Goal: Information Seeking & Learning: Learn about a topic

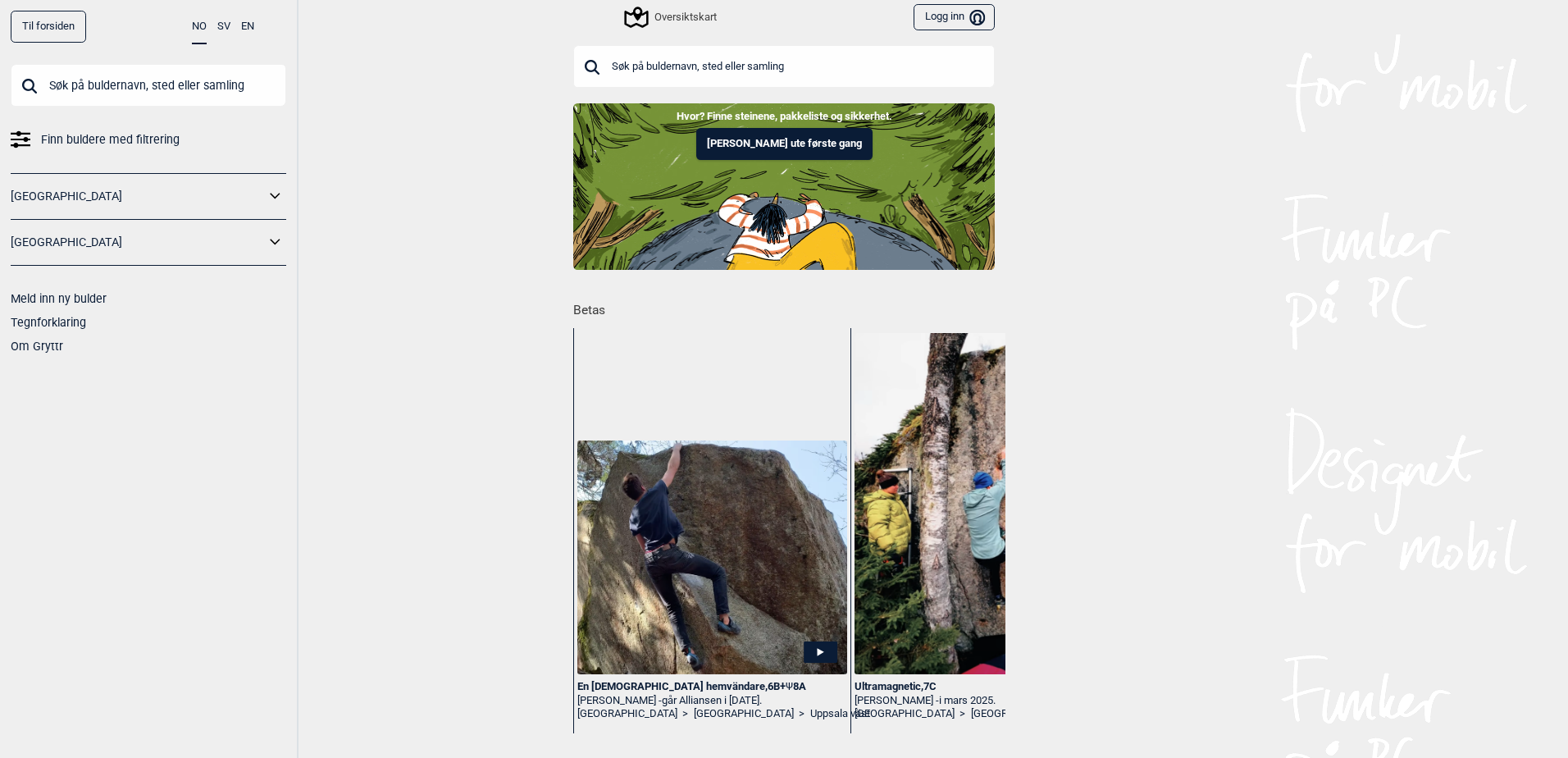
click at [694, 79] on input "text" at bounding box center [784, 66] width 421 height 43
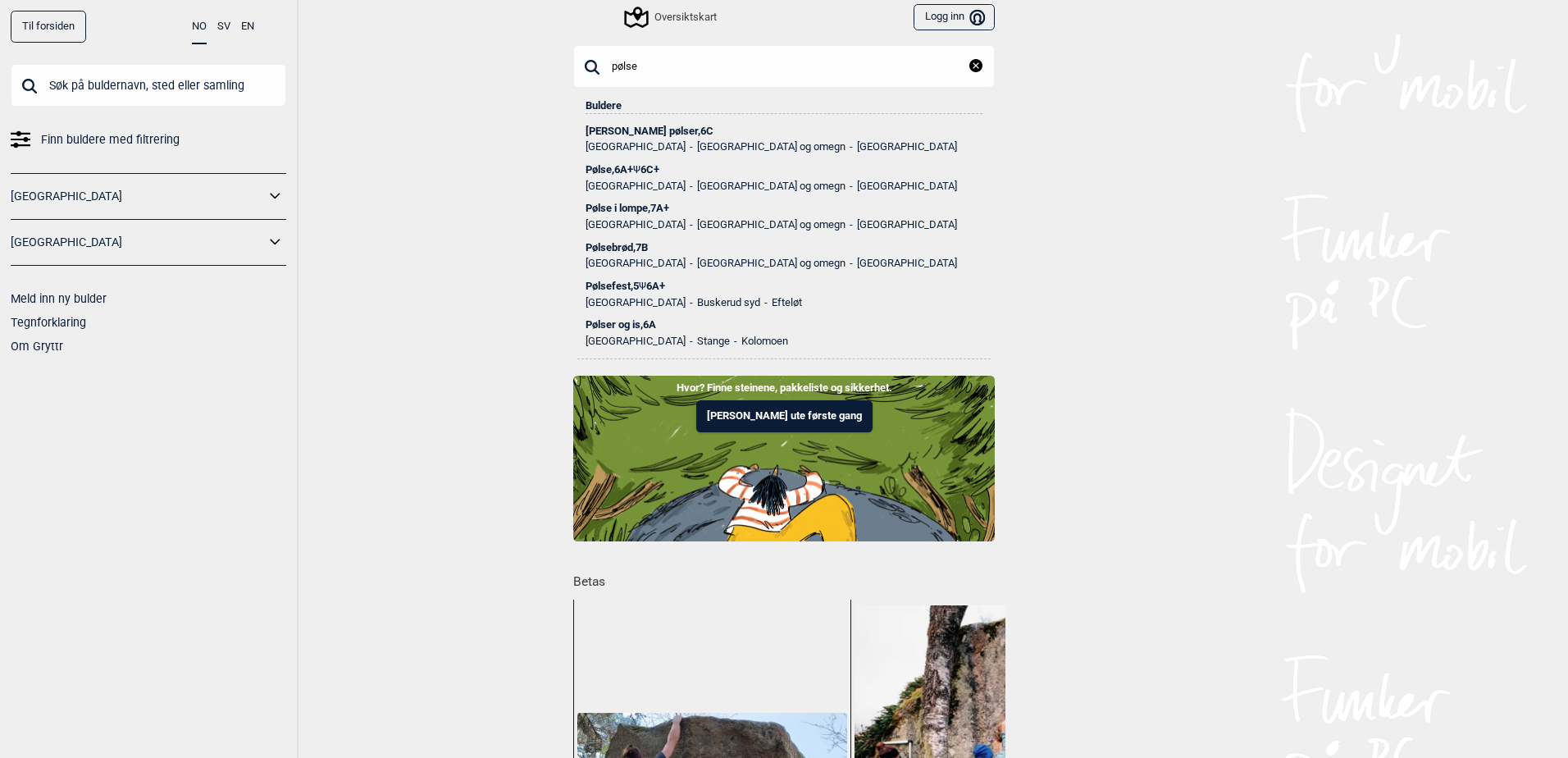
type input "pølse"
click at [638, 207] on div "Pølse i lompe , 7A+" at bounding box center [783, 208] width 397 height 12
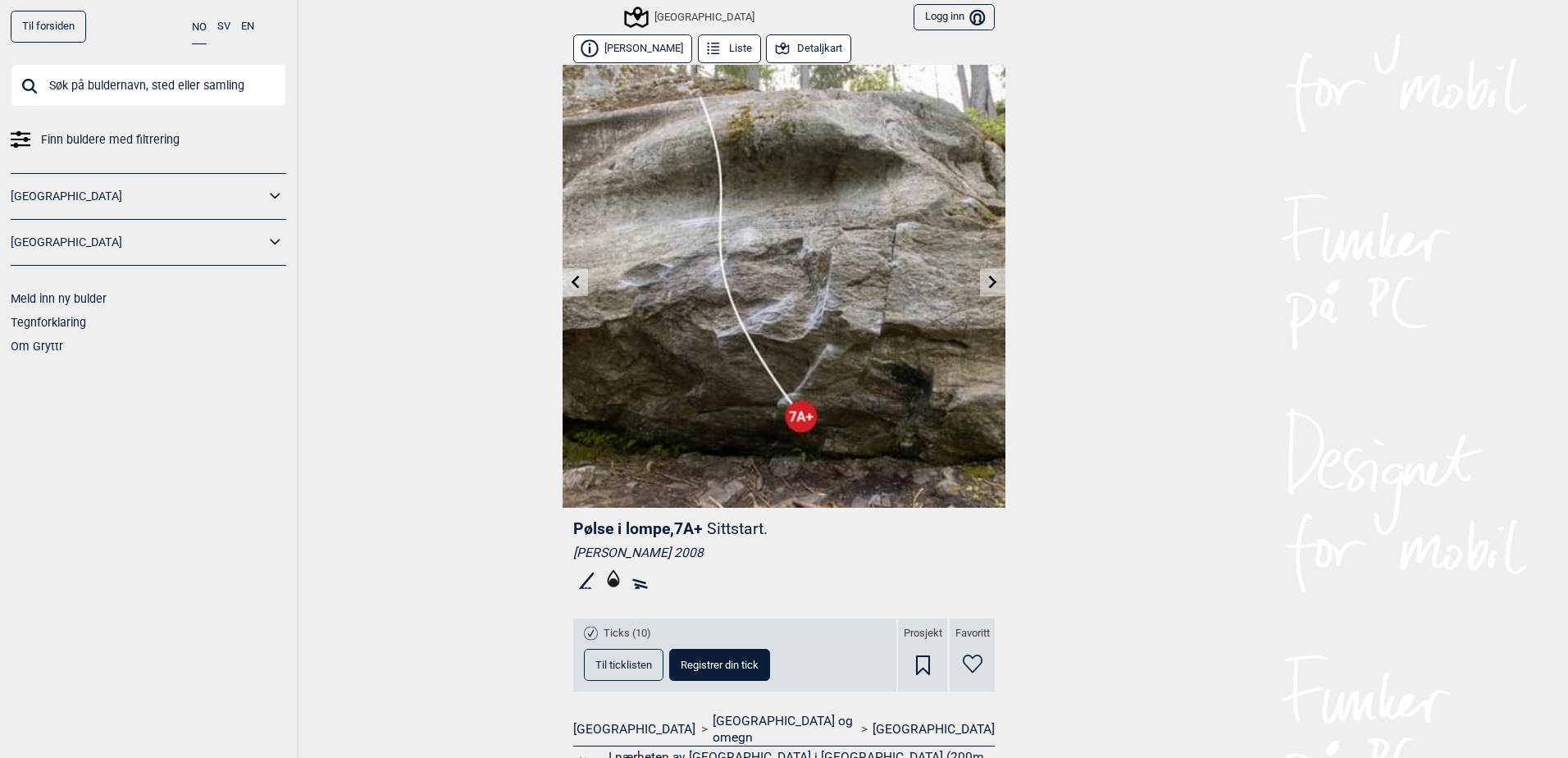
click at [575, 283] on icon at bounding box center [575, 281] width 13 height 13
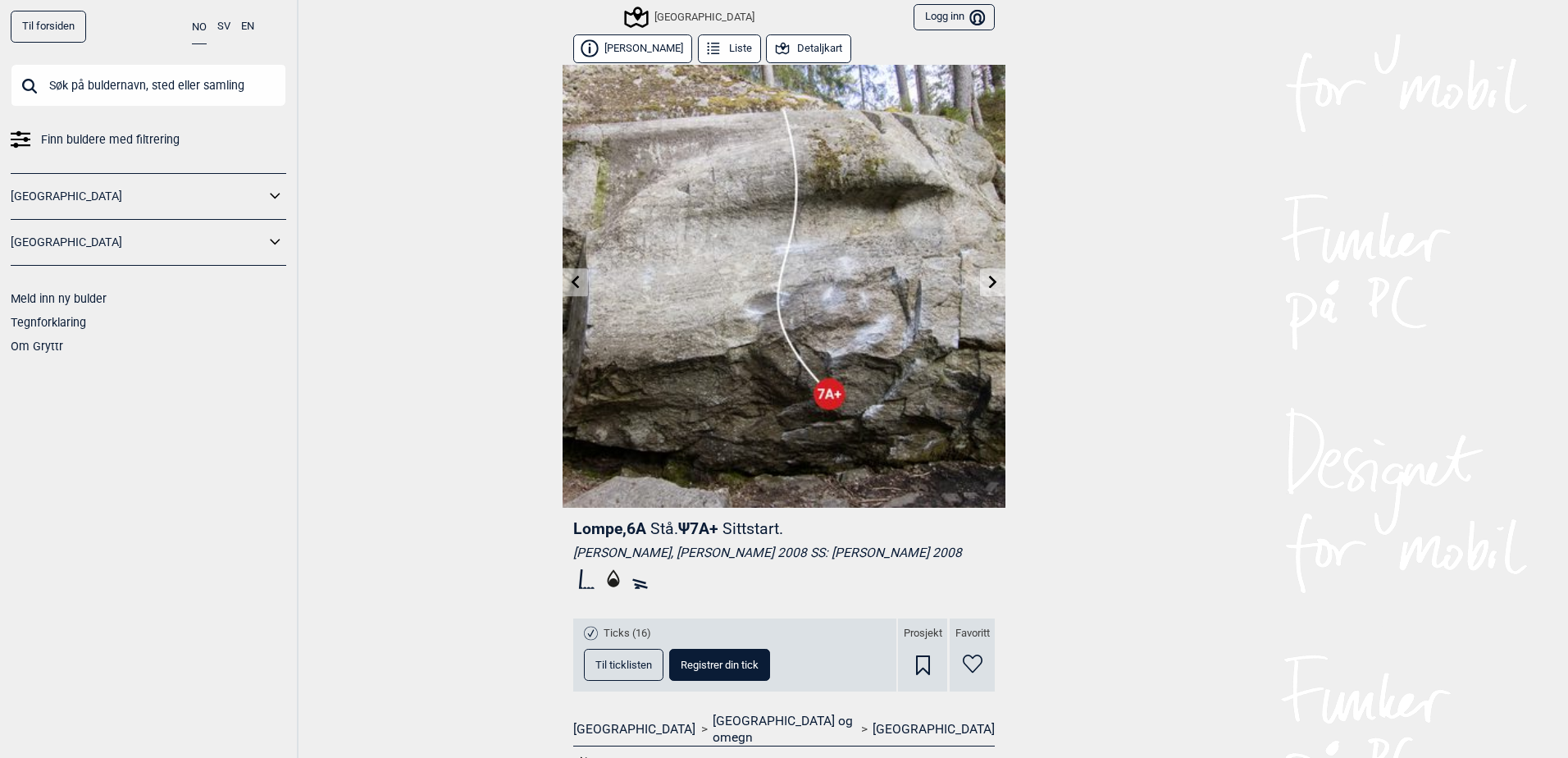
click at [980, 286] on link at bounding box center [993, 282] width 25 height 27
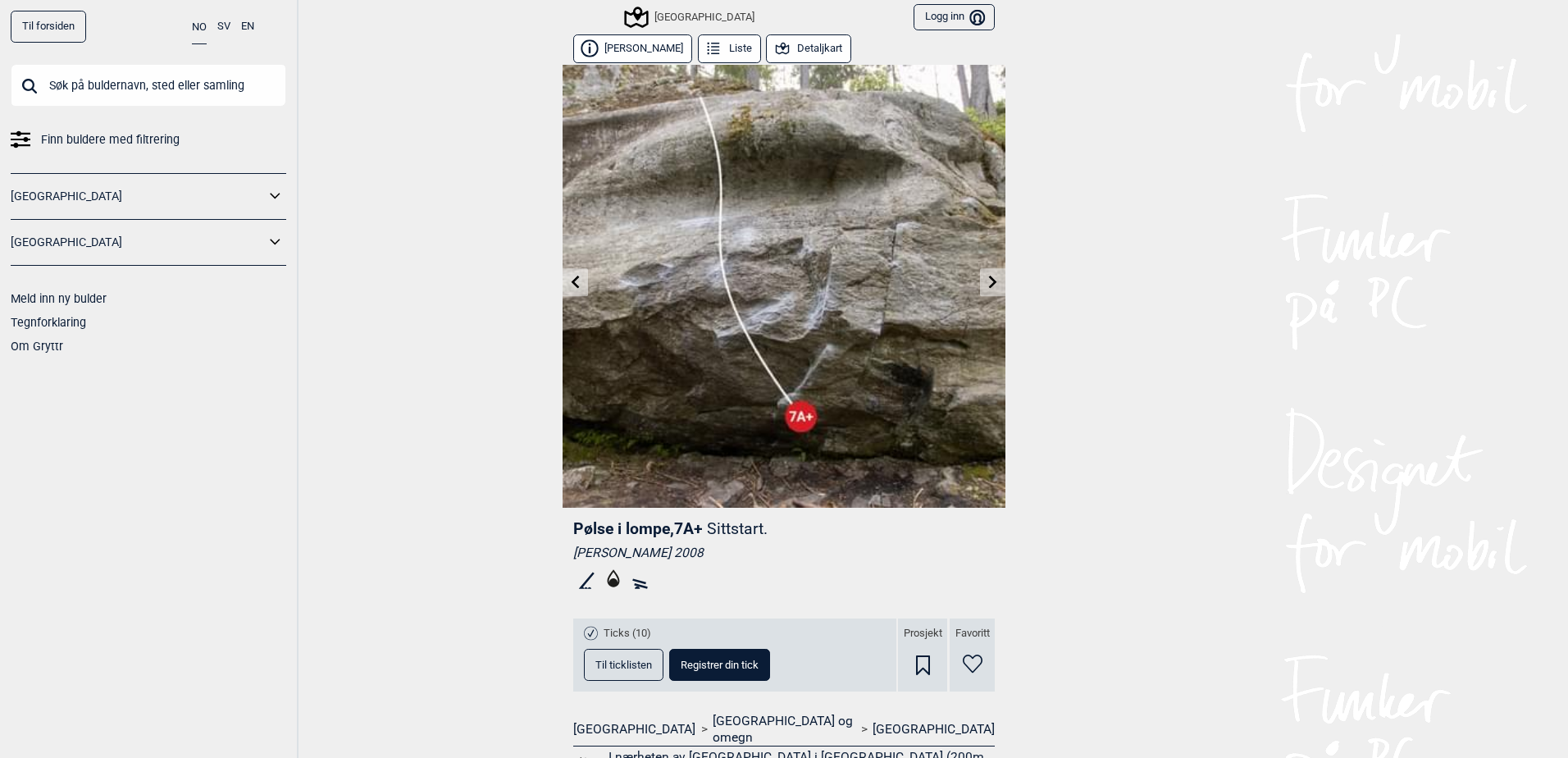
click at [577, 288] on link at bounding box center [575, 282] width 25 height 27
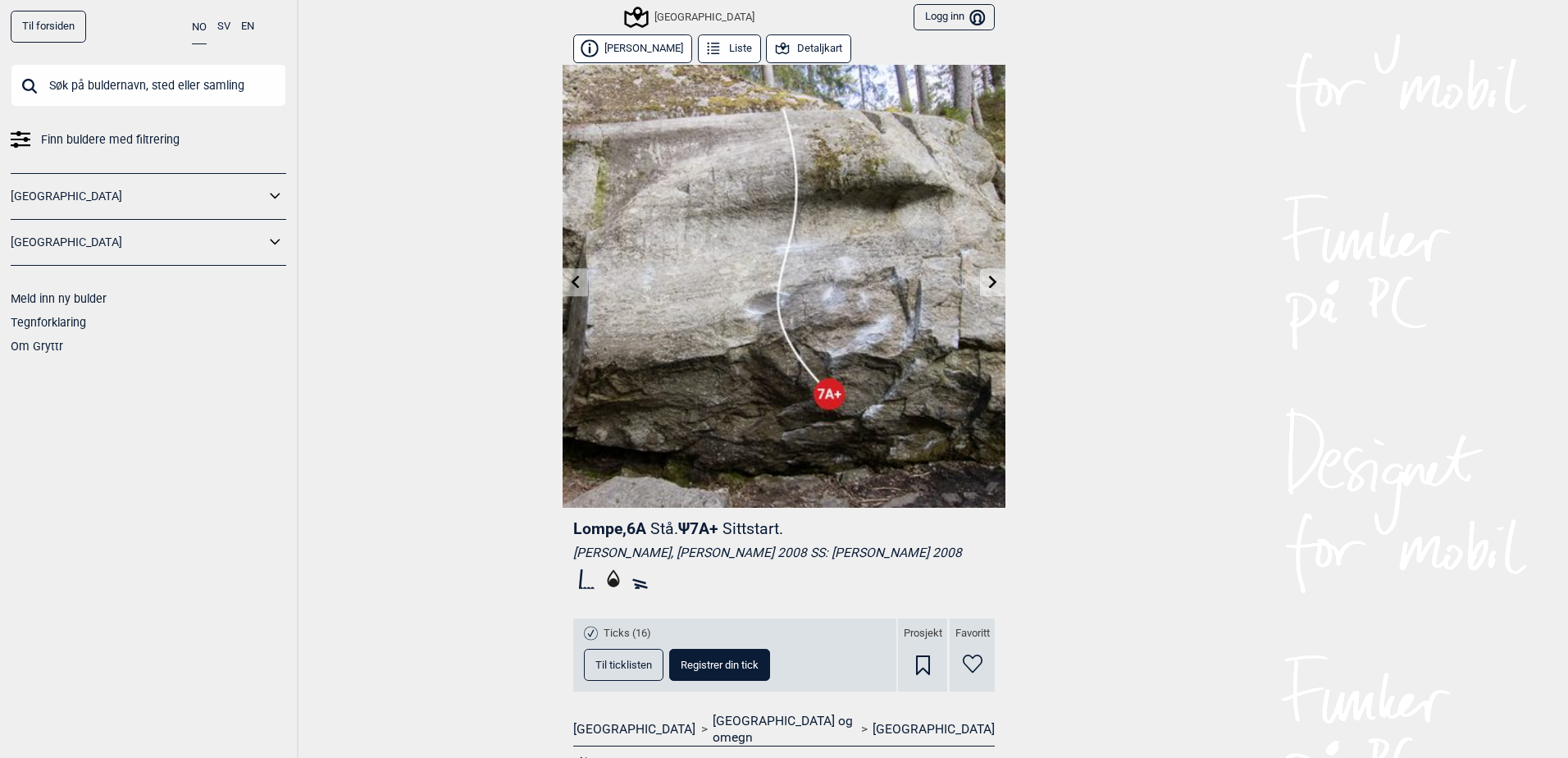
click at [990, 281] on icon at bounding box center [993, 281] width 13 height 13
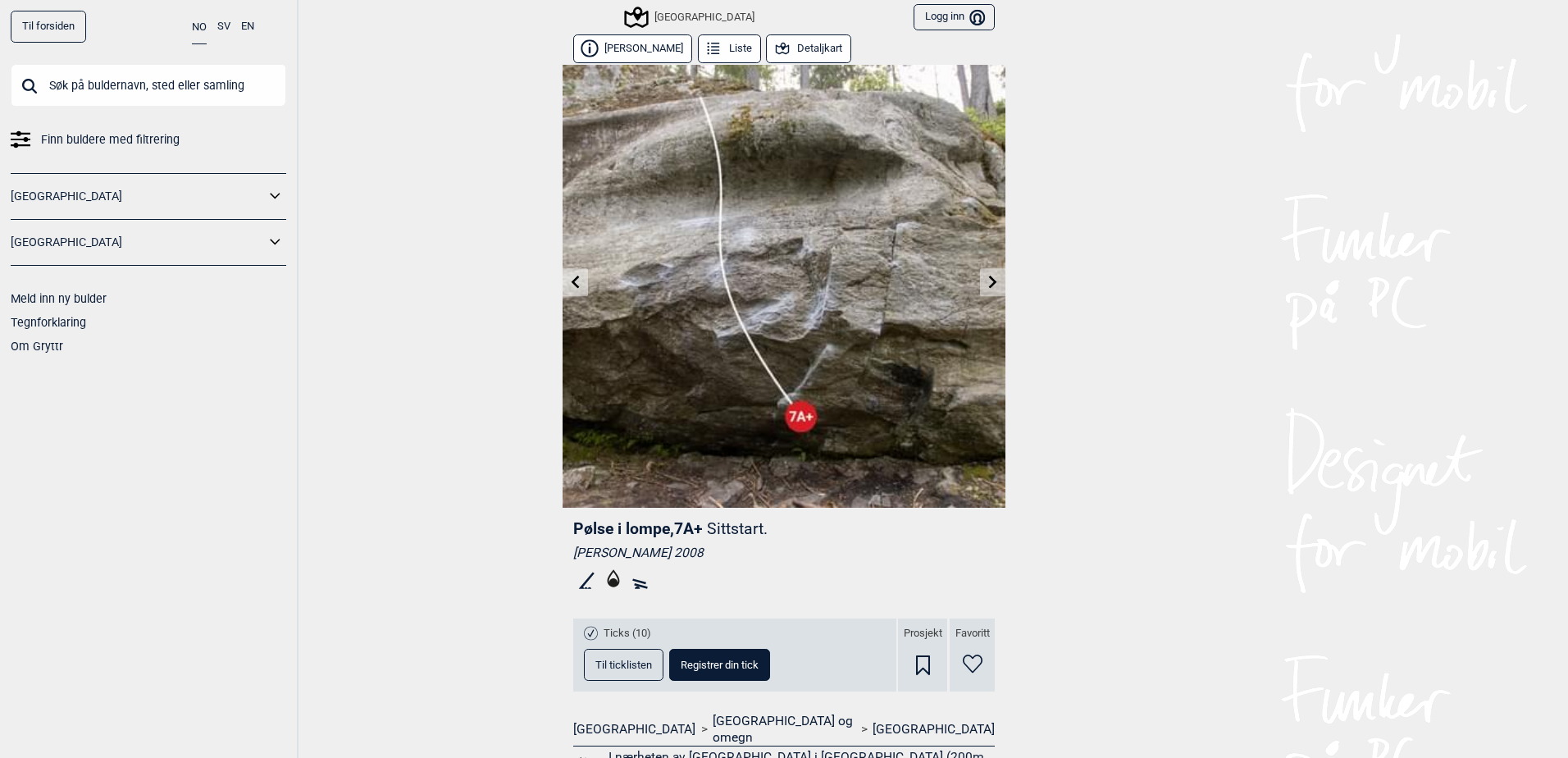
click at [569, 277] on icon at bounding box center [575, 281] width 13 height 13
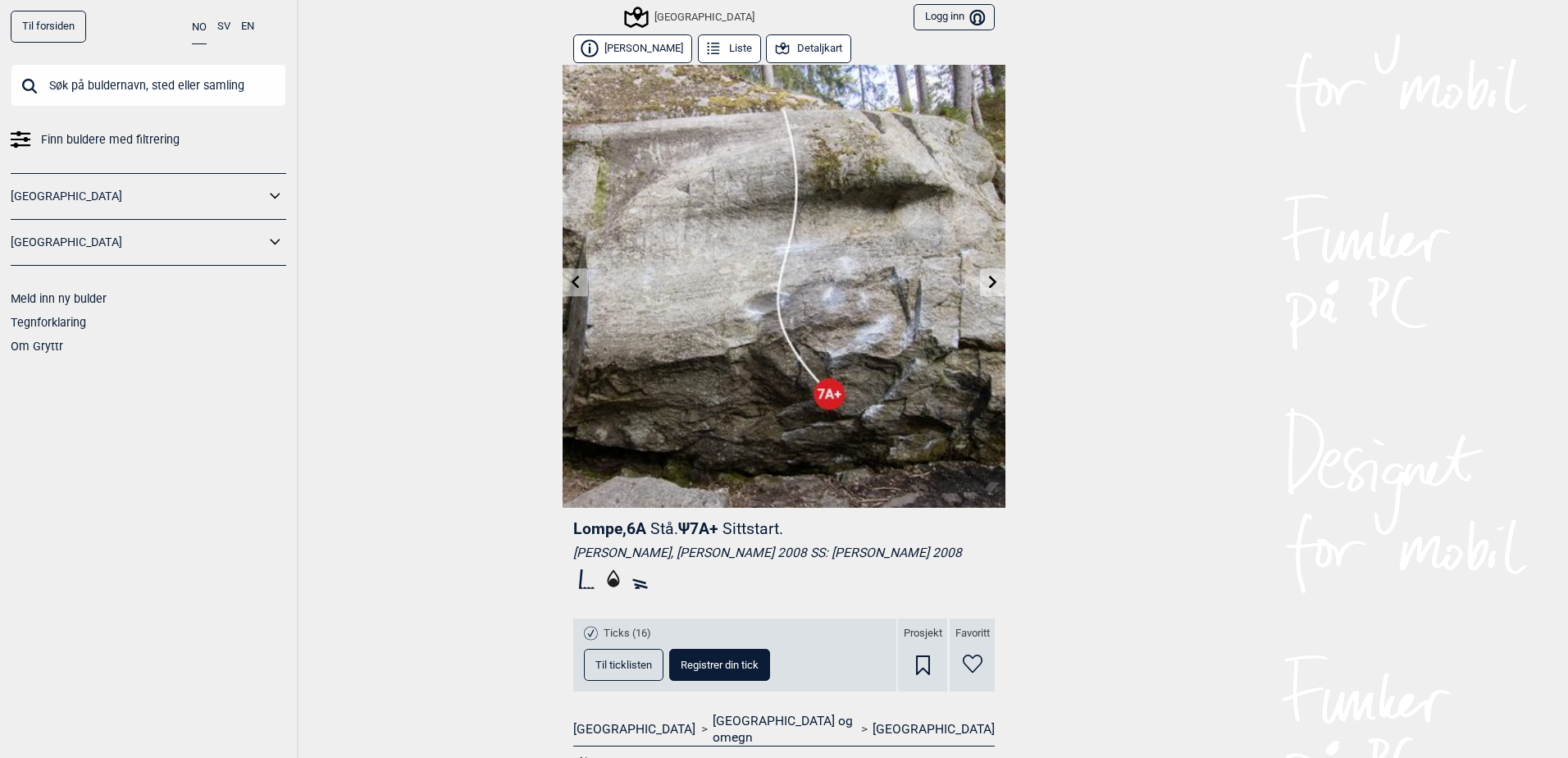
click at [991, 289] on link at bounding box center [993, 282] width 25 height 27
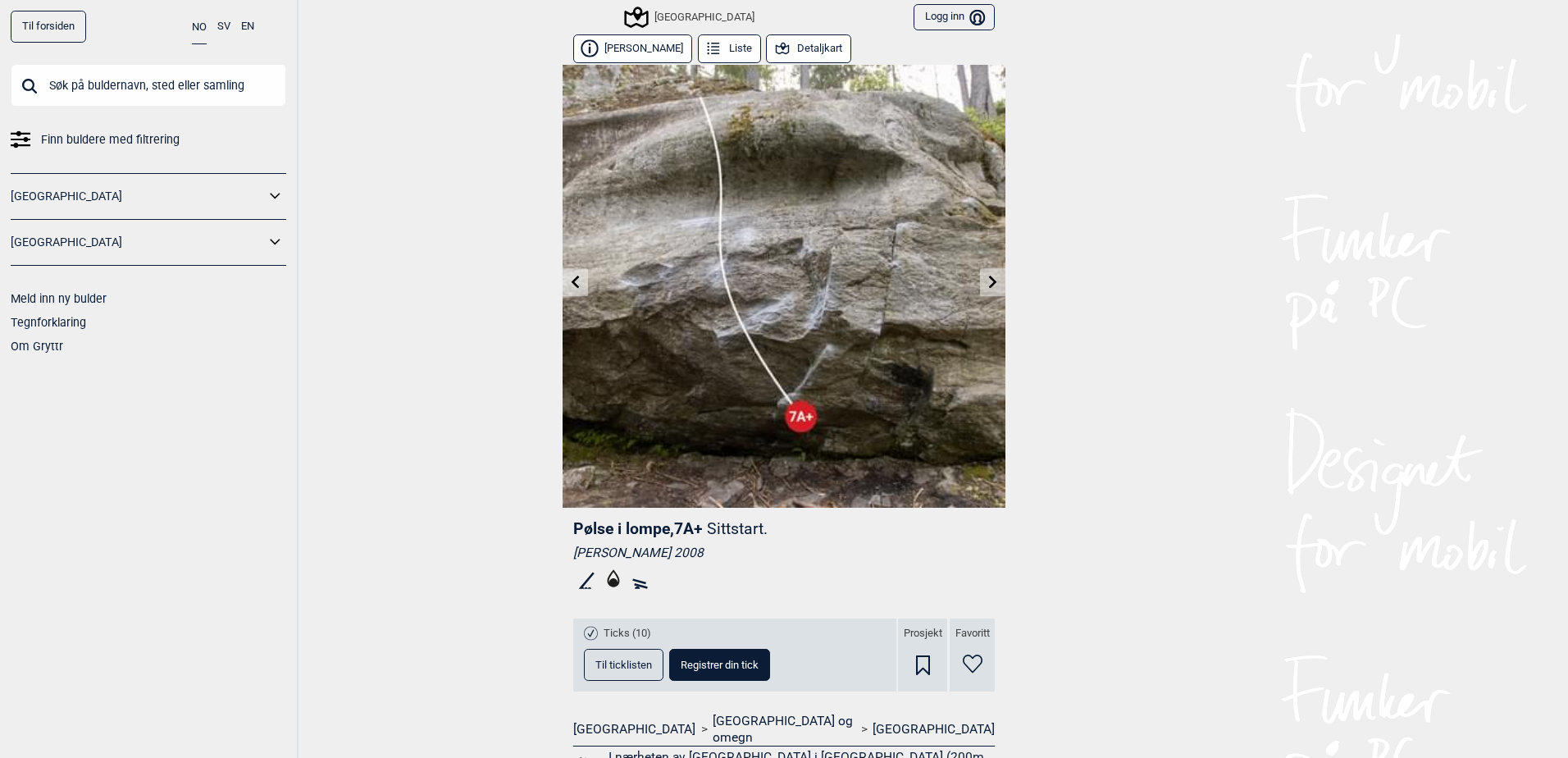
click at [569, 291] on link at bounding box center [575, 282] width 25 height 27
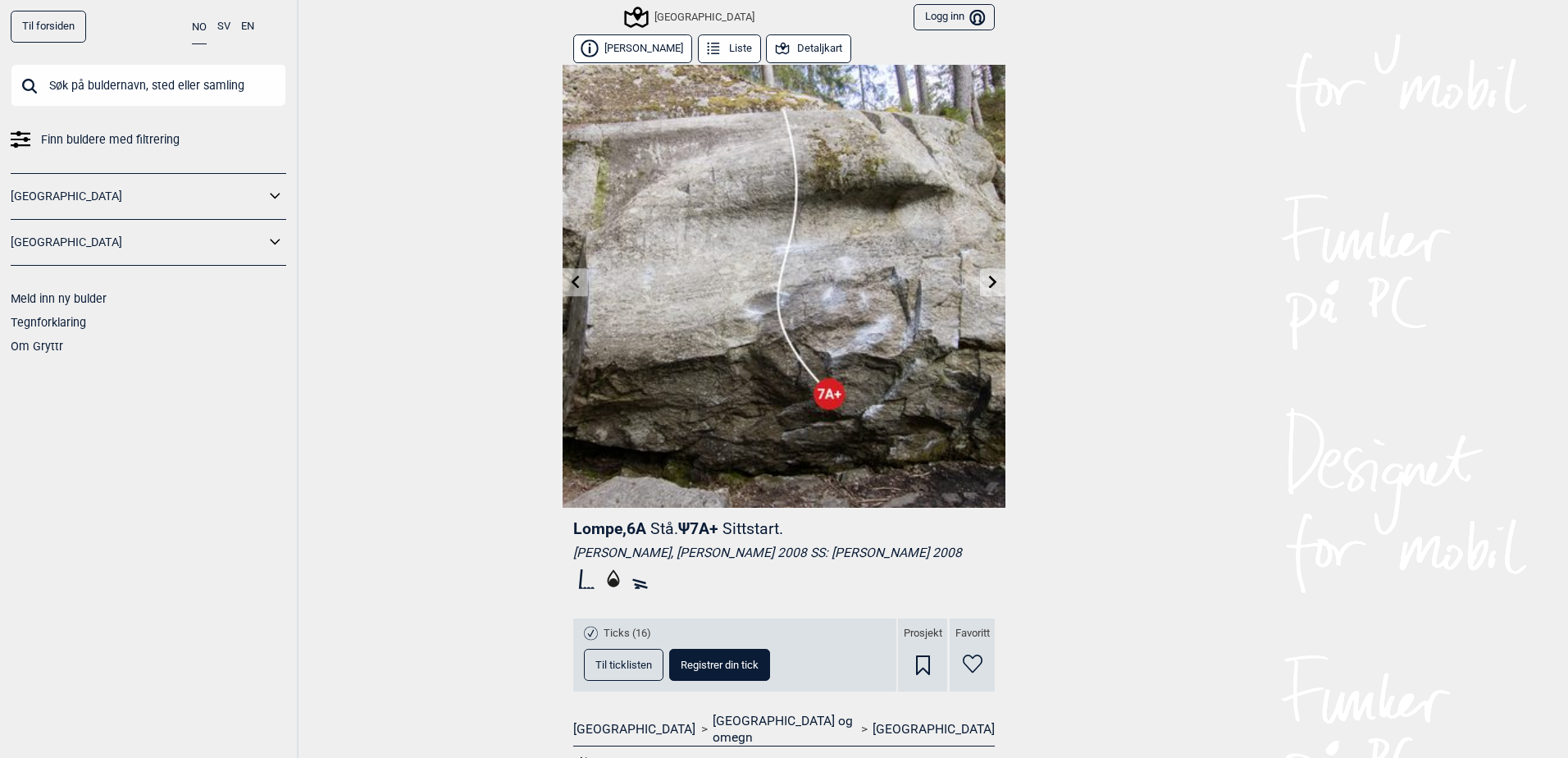
click at [787, 40] on button "Detaljkart" at bounding box center [808, 49] width 85 height 29
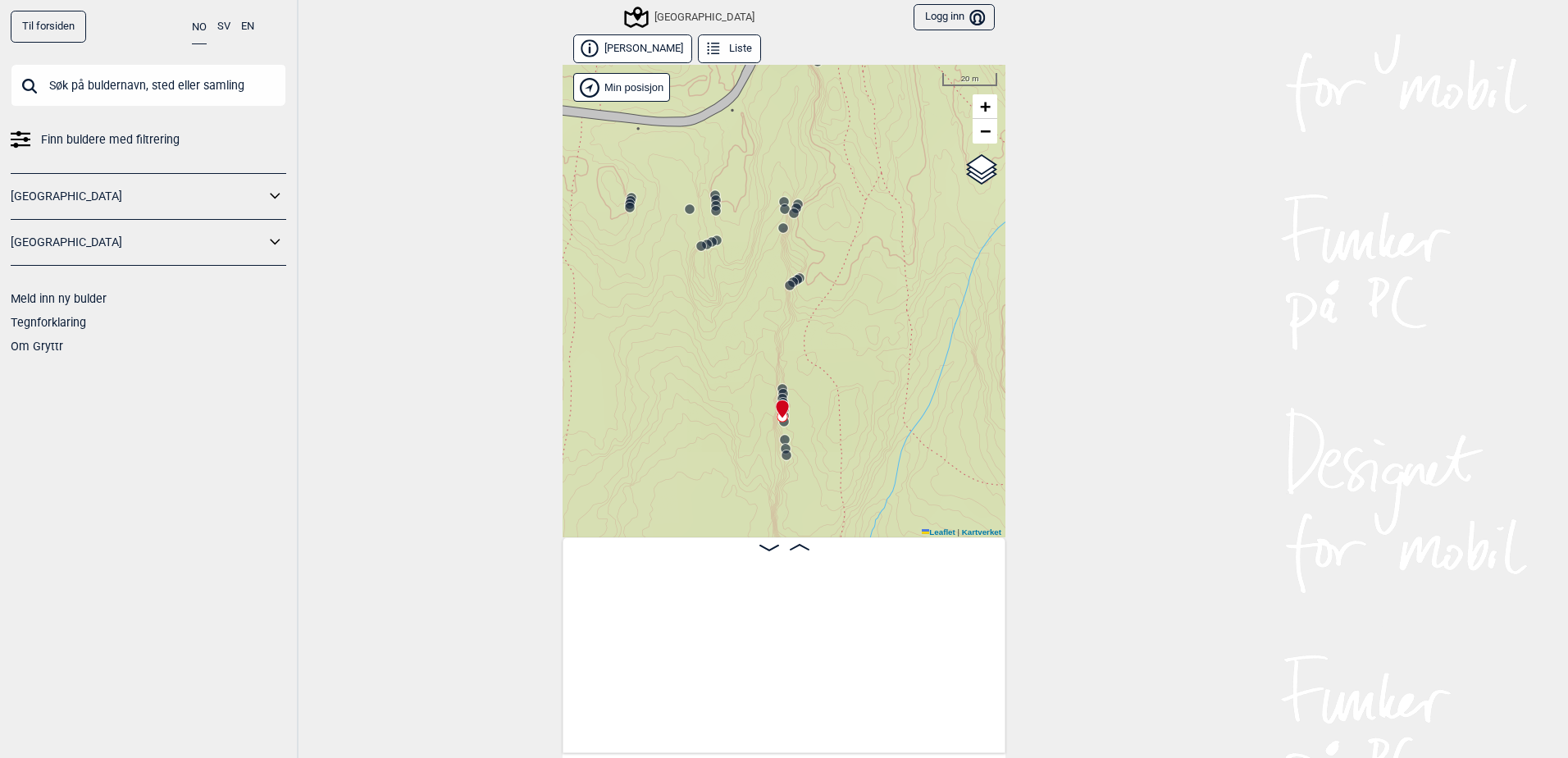
scroll to position [0, 43233]
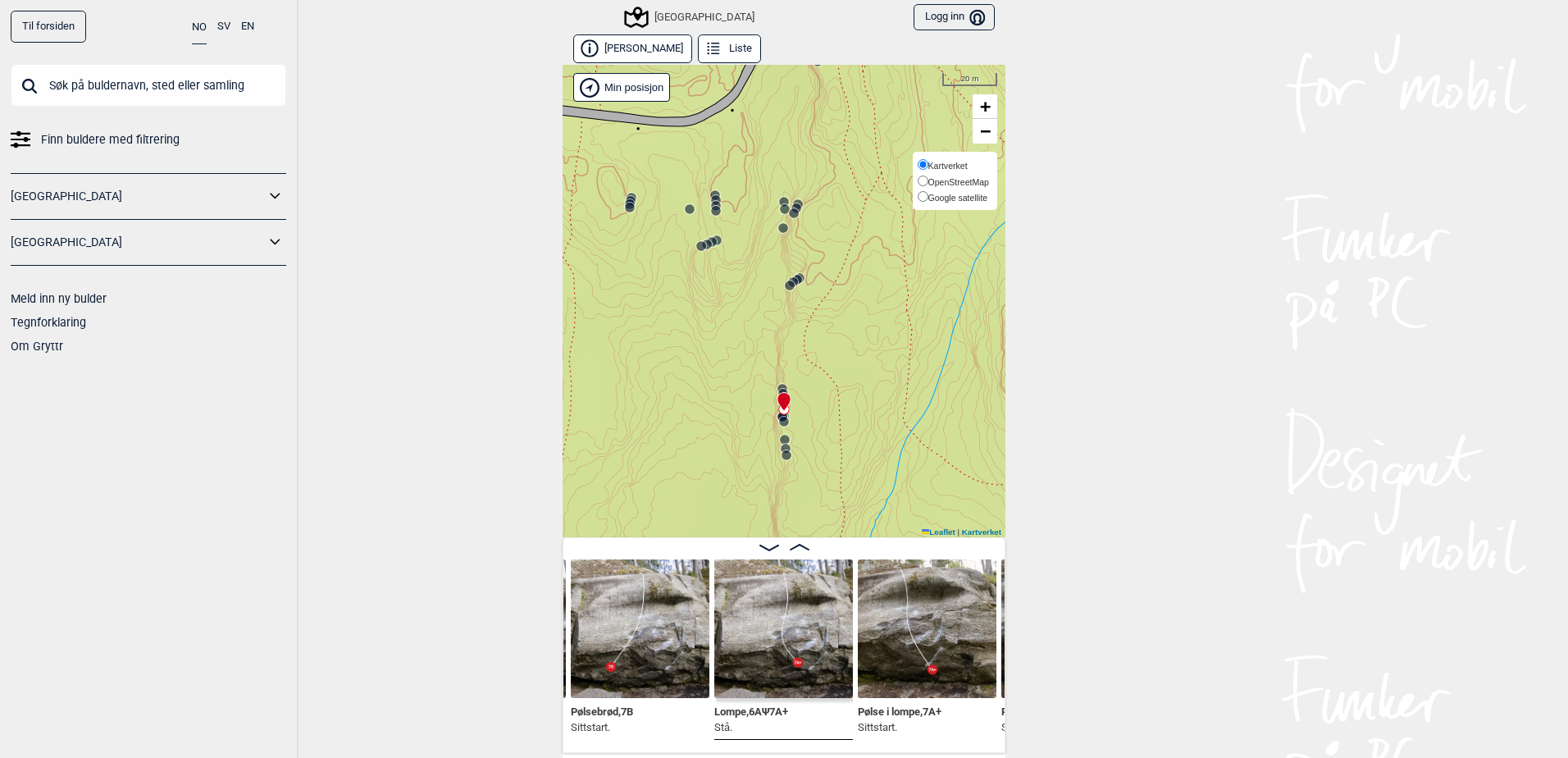
click at [982, 167] on label "Kartverket" at bounding box center [953, 165] width 72 height 16
click at [928, 167] on input "Kartverket" at bounding box center [923, 164] width 11 height 11
click at [932, 199] on span "Google satellite" at bounding box center [958, 197] width 60 height 10
click at [928, 199] on input "Google satellite" at bounding box center [923, 197] width 11 height 11
radio input "true"
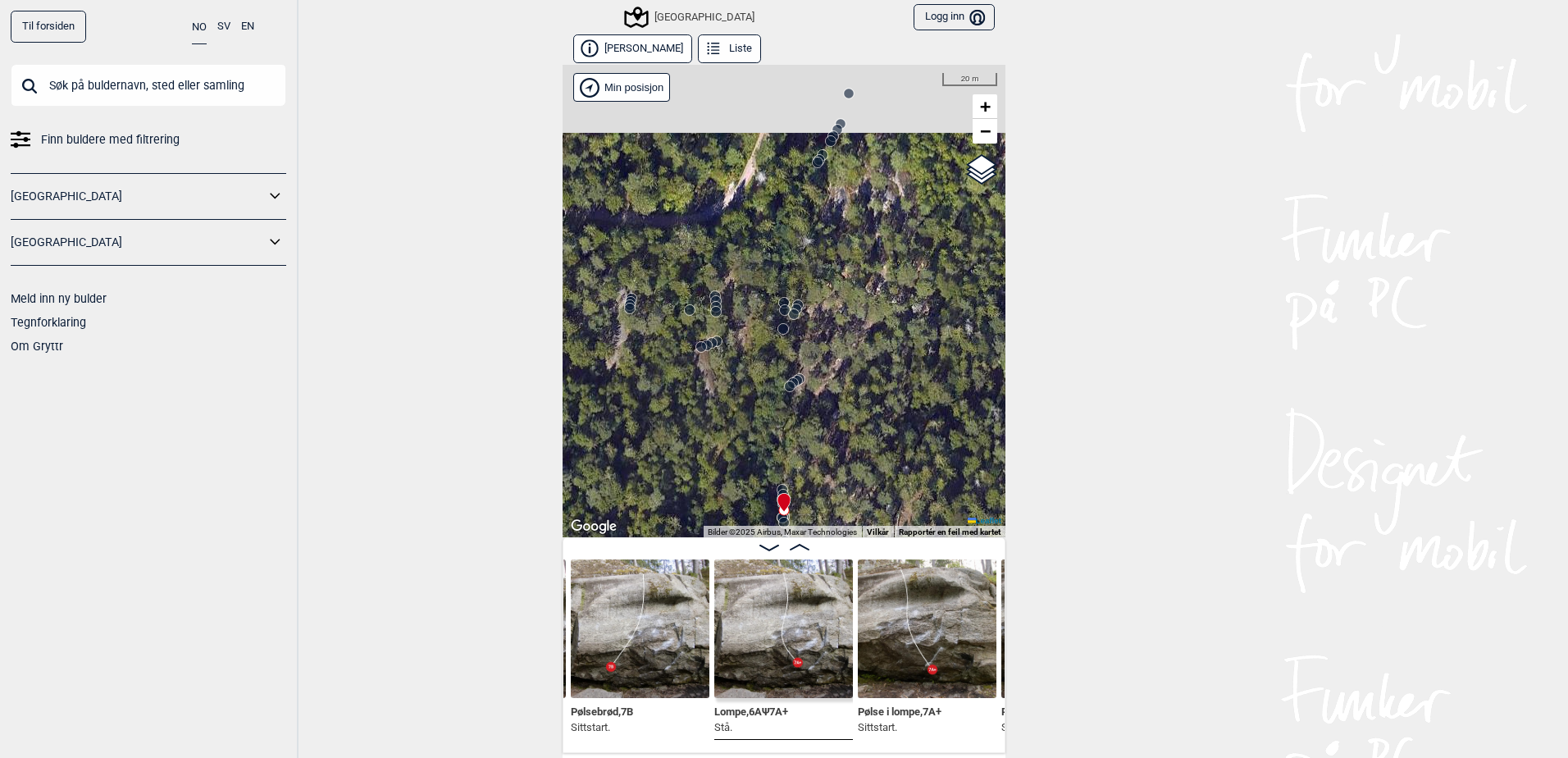
drag, startPoint x: 903, startPoint y: 316, endPoint x: 906, endPoint y: 488, distance: 172.0
click at [906, 488] on div "Speidersteinen Barnehageveggen Cowboyveggen Bølerveggen [GEOGRAPHIC_DATA]" at bounding box center [784, 300] width 443 height 472
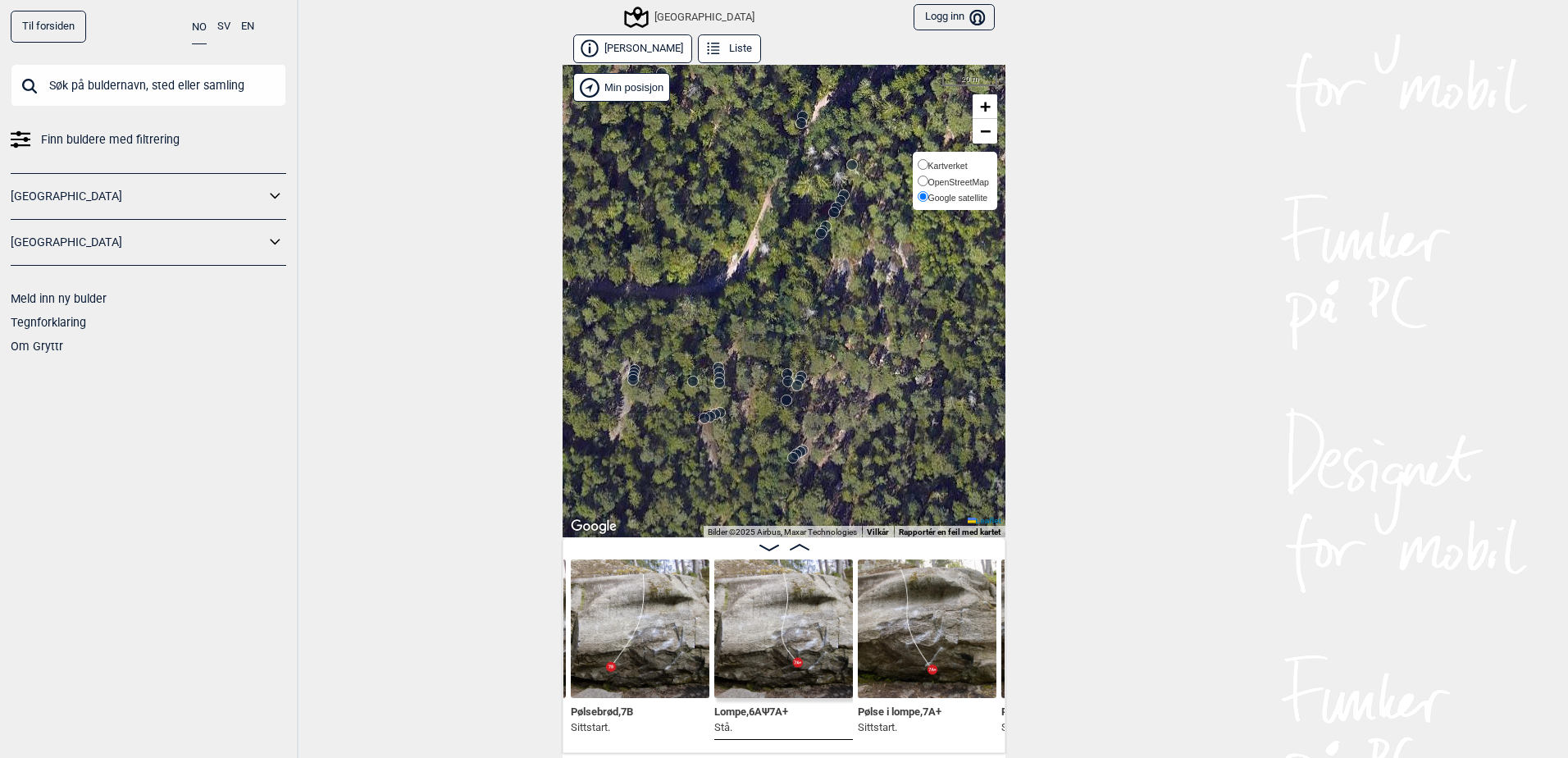
click at [985, 180] on div "Kartverket OpenStreetMap Google satellite" at bounding box center [955, 181] width 84 height 59
click at [952, 167] on span "Kartverket" at bounding box center [947, 165] width 39 height 10
click at [928, 167] on input "Kartverket" at bounding box center [923, 164] width 11 height 11
radio input "true"
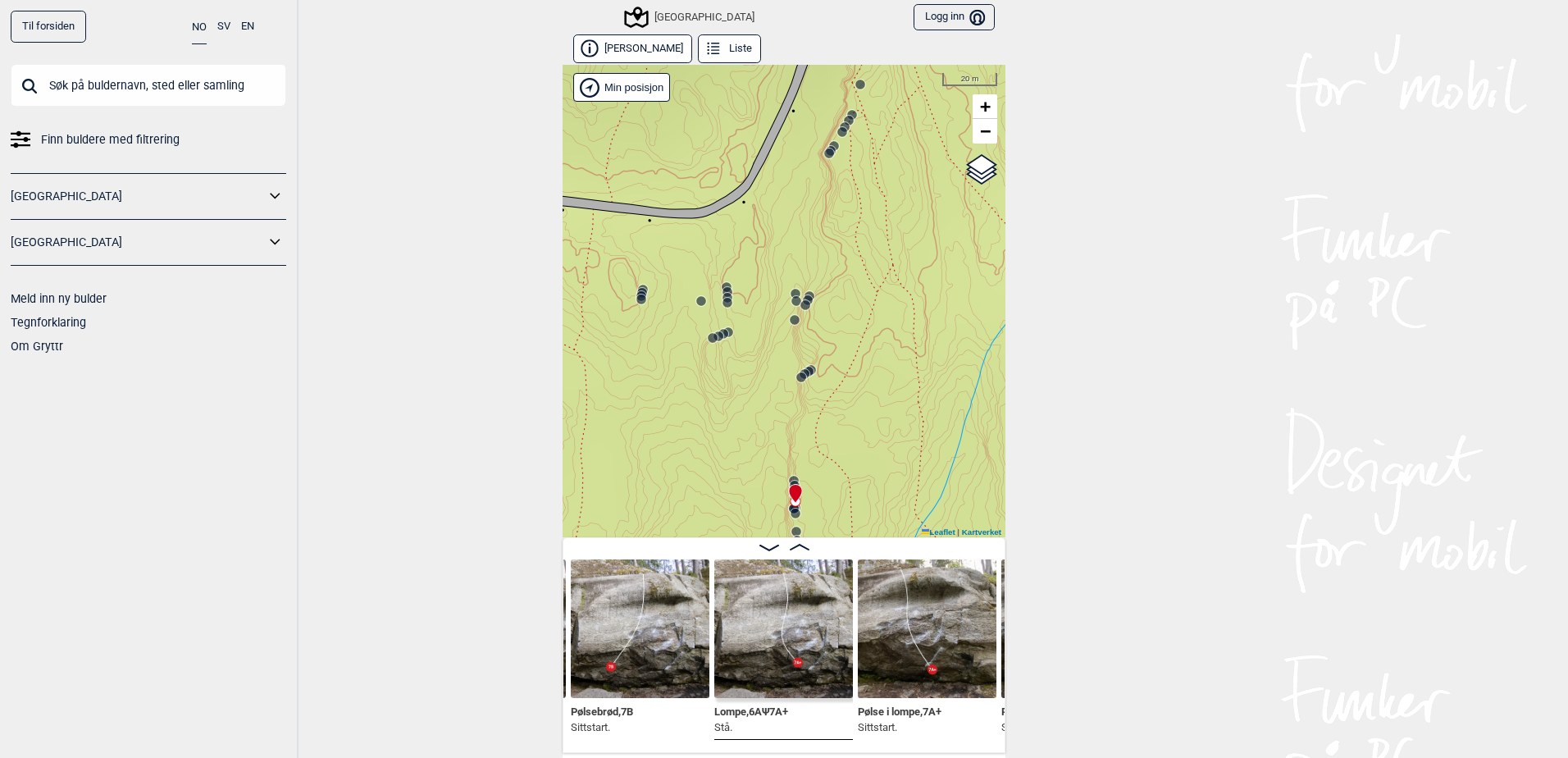
drag, startPoint x: 795, startPoint y: 349, endPoint x: 808, endPoint y: 231, distance: 118.7
click at [808, 231] on div "Speidersteinen Barnehageveggen Cowboyveggen Bølerveggen [GEOGRAPHIC_DATA]" at bounding box center [784, 300] width 443 height 472
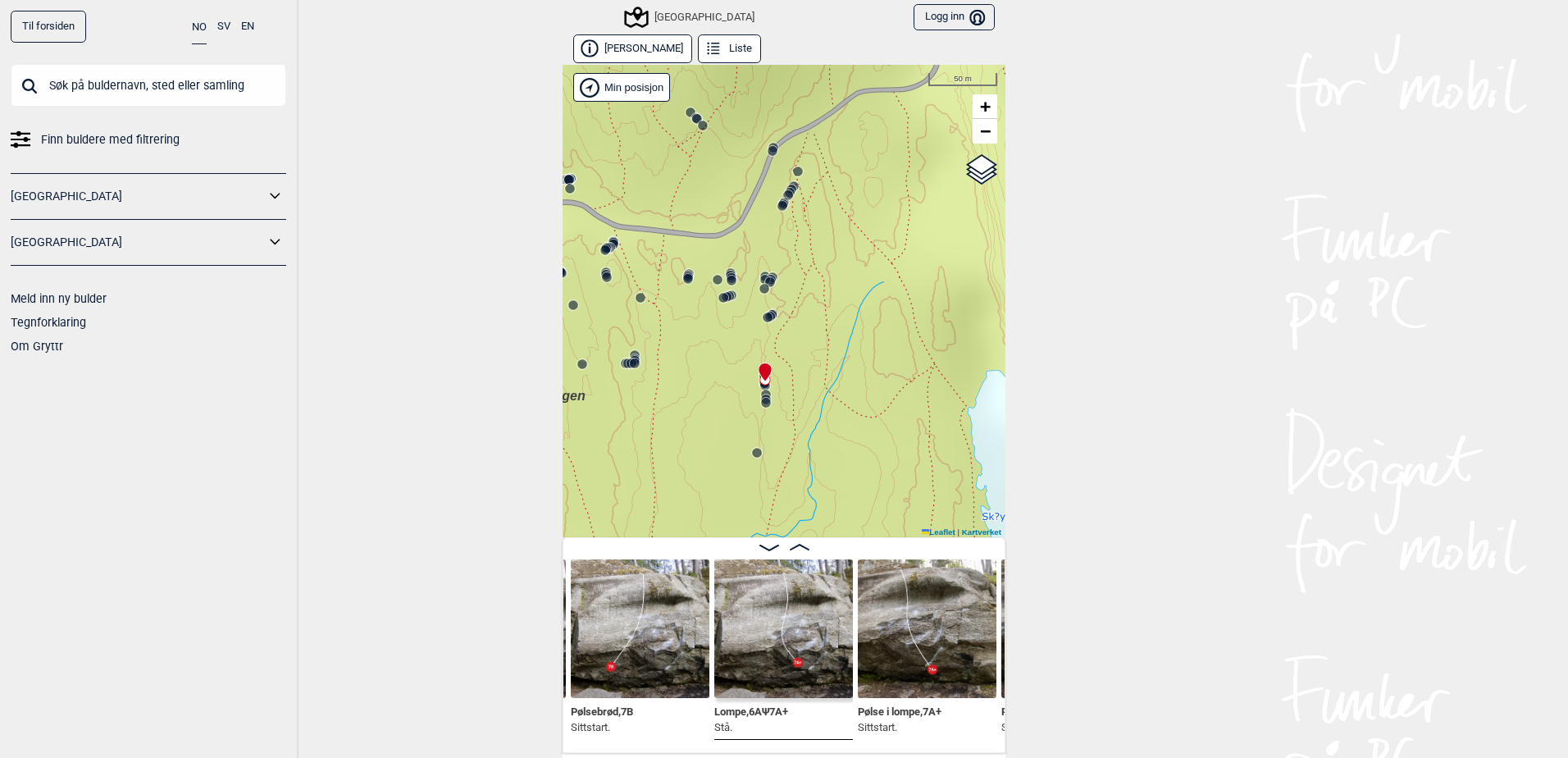
drag, startPoint x: 892, startPoint y: 225, endPoint x: 855, endPoint y: 277, distance: 63.8
click at [856, 277] on div "Speidersteinen Barnehageveggen Cowboyveggen Bølerveggen [GEOGRAPHIC_DATA]" at bounding box center [784, 300] width 443 height 472
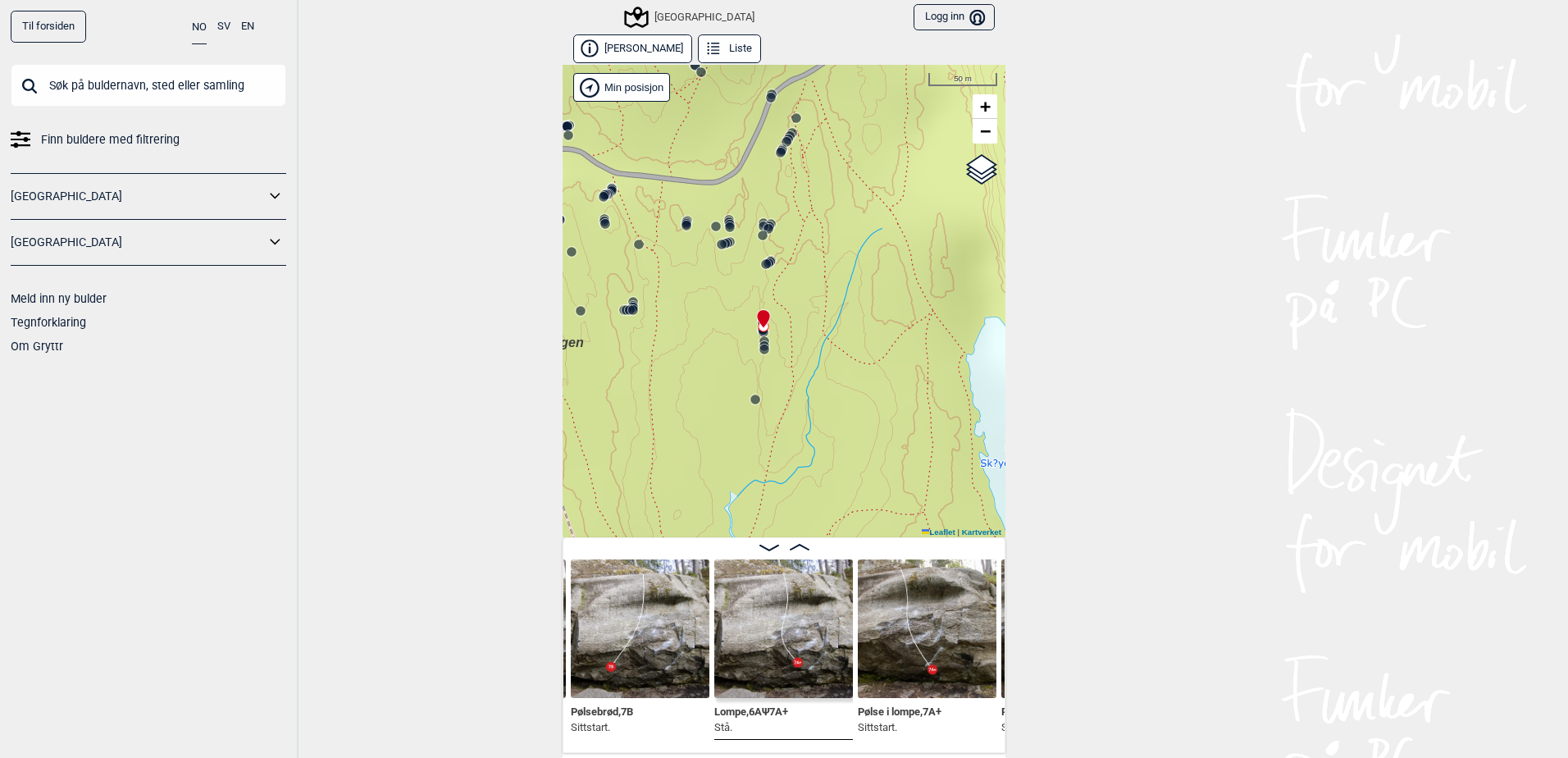
drag, startPoint x: 846, startPoint y: 282, endPoint x: 842, endPoint y: 134, distance: 148.1
click at [842, 136] on div "Speidersteinen Barnehageveggen Cowboyveggen Bølerveggen [GEOGRAPHIC_DATA]" at bounding box center [784, 300] width 443 height 472
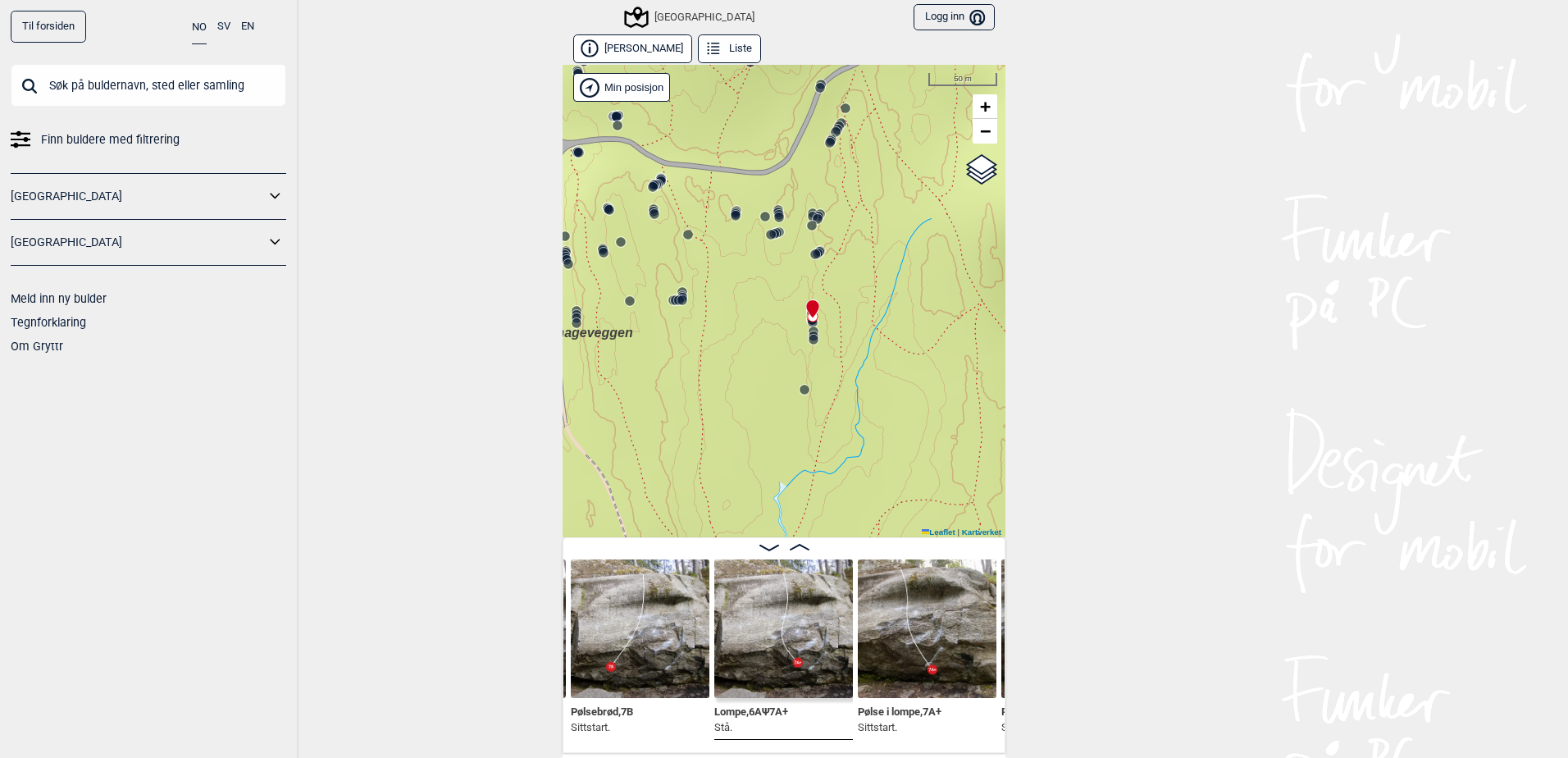
drag, startPoint x: 809, startPoint y: 355, endPoint x: 863, endPoint y: 438, distance: 99.0
click at [863, 438] on div "Speidersteinen Barnehageveggen Cowboyveggen Bølerveggen [GEOGRAPHIC_DATA]" at bounding box center [784, 300] width 443 height 472
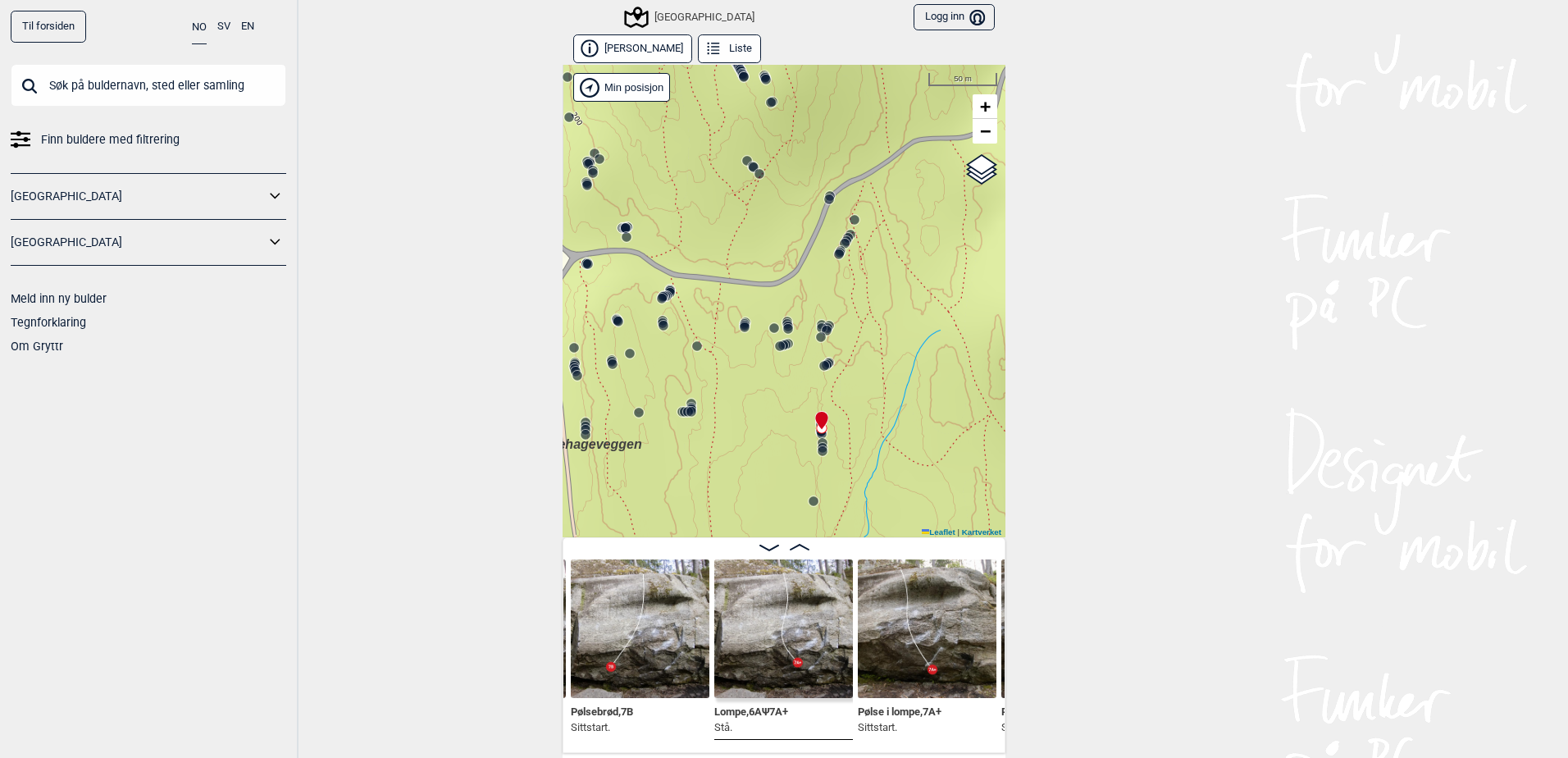
drag, startPoint x: 855, startPoint y: 274, endPoint x: 863, endPoint y: 376, distance: 102.3
click at [863, 376] on div "Speidersteinen Barnehageveggen Cowboyveggen Bølerveggen [GEOGRAPHIC_DATA]" at bounding box center [784, 300] width 443 height 472
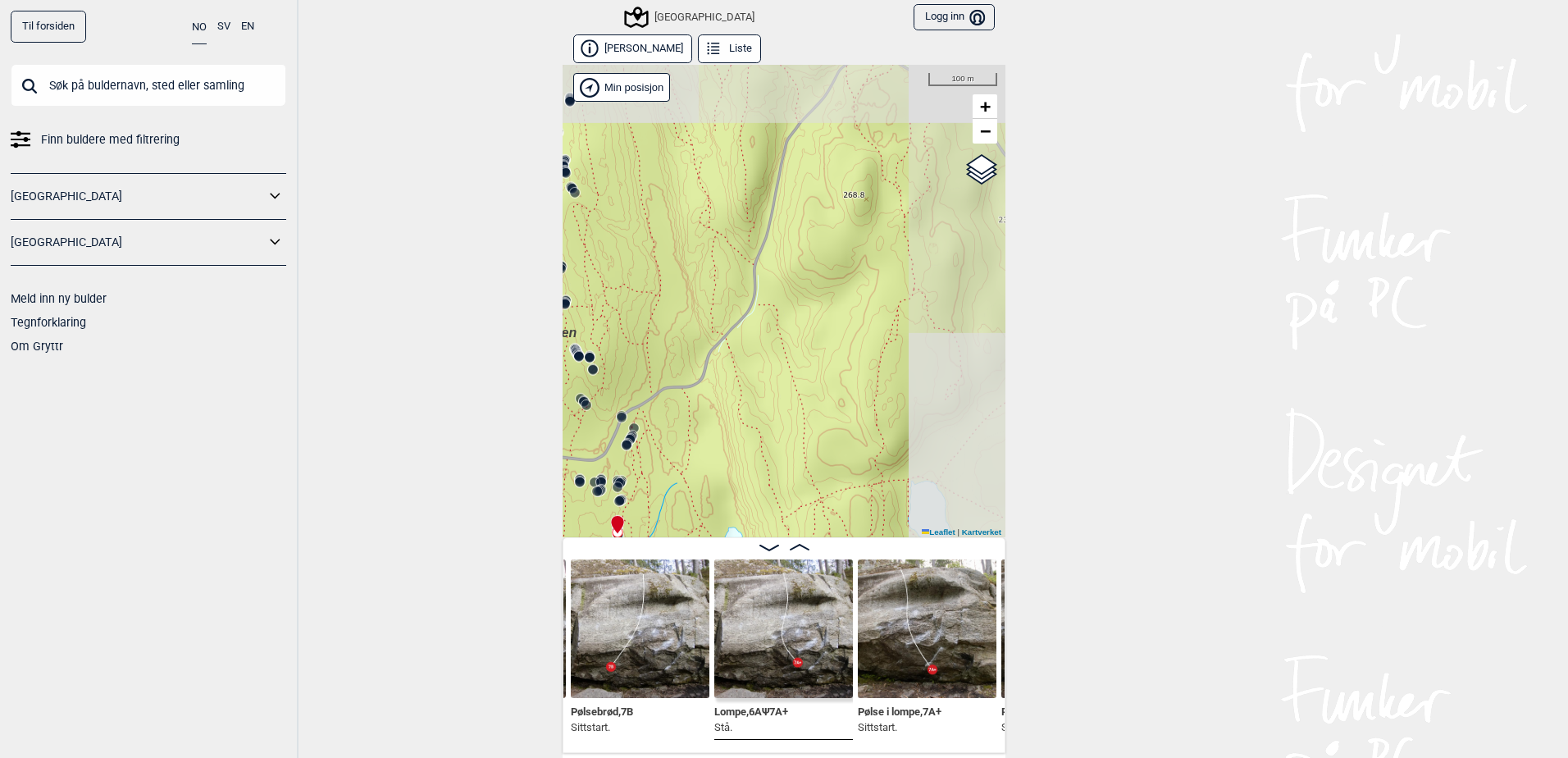
drag, startPoint x: 917, startPoint y: 293, endPoint x: 691, endPoint y: 438, distance: 268.5
click at [691, 438] on div "Speidersteinen Barnehageveggen Cowboyveggen Bølerveggen [GEOGRAPHIC_DATA]" at bounding box center [784, 300] width 443 height 472
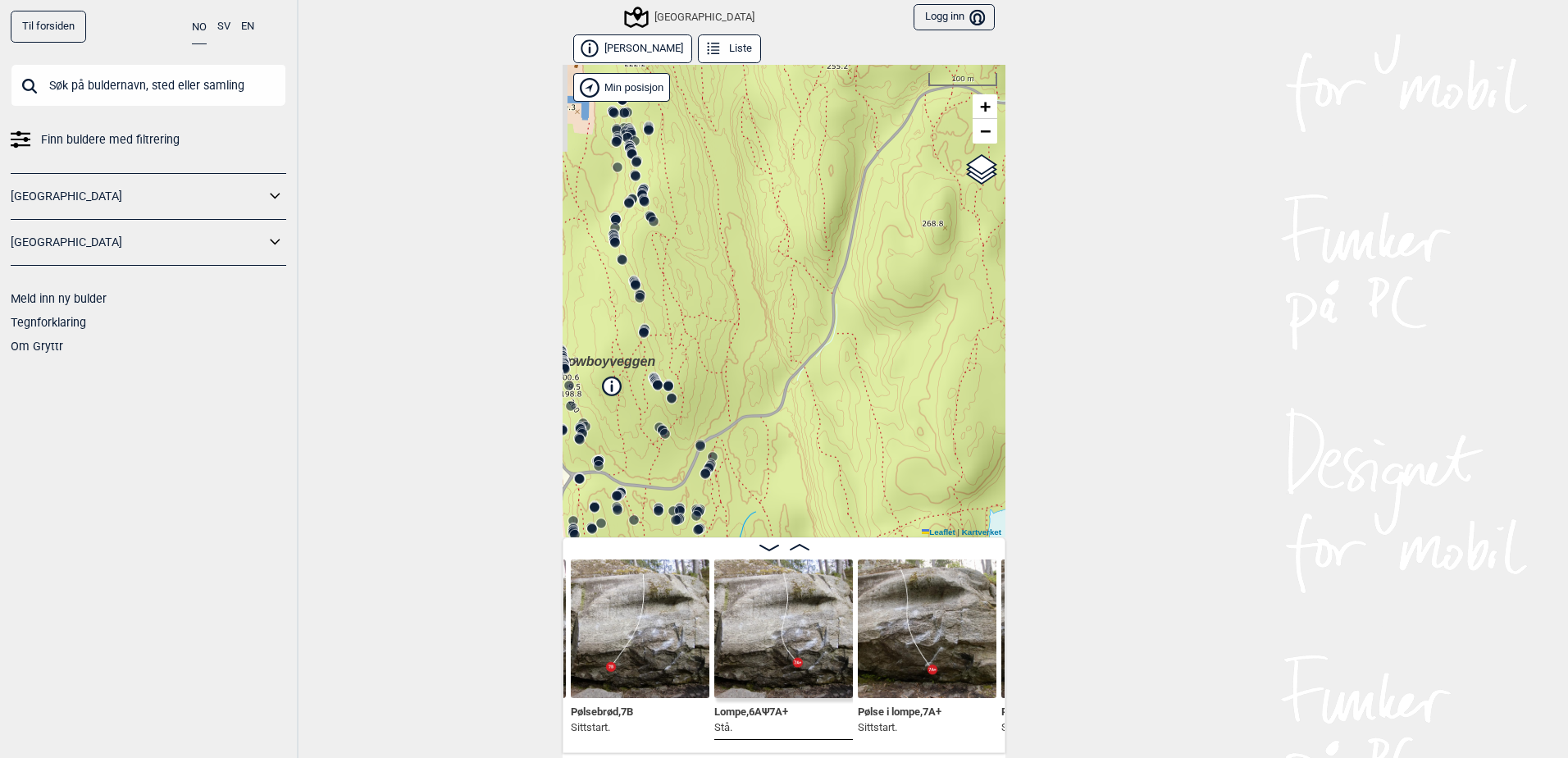
drag, startPoint x: 826, startPoint y: 302, endPoint x: 931, endPoint y: 239, distance: 122.4
click at [931, 241] on div "Speidersteinen Barnehageveggen Cowboyveggen Bølerveggen [GEOGRAPHIC_DATA]" at bounding box center [784, 300] width 443 height 472
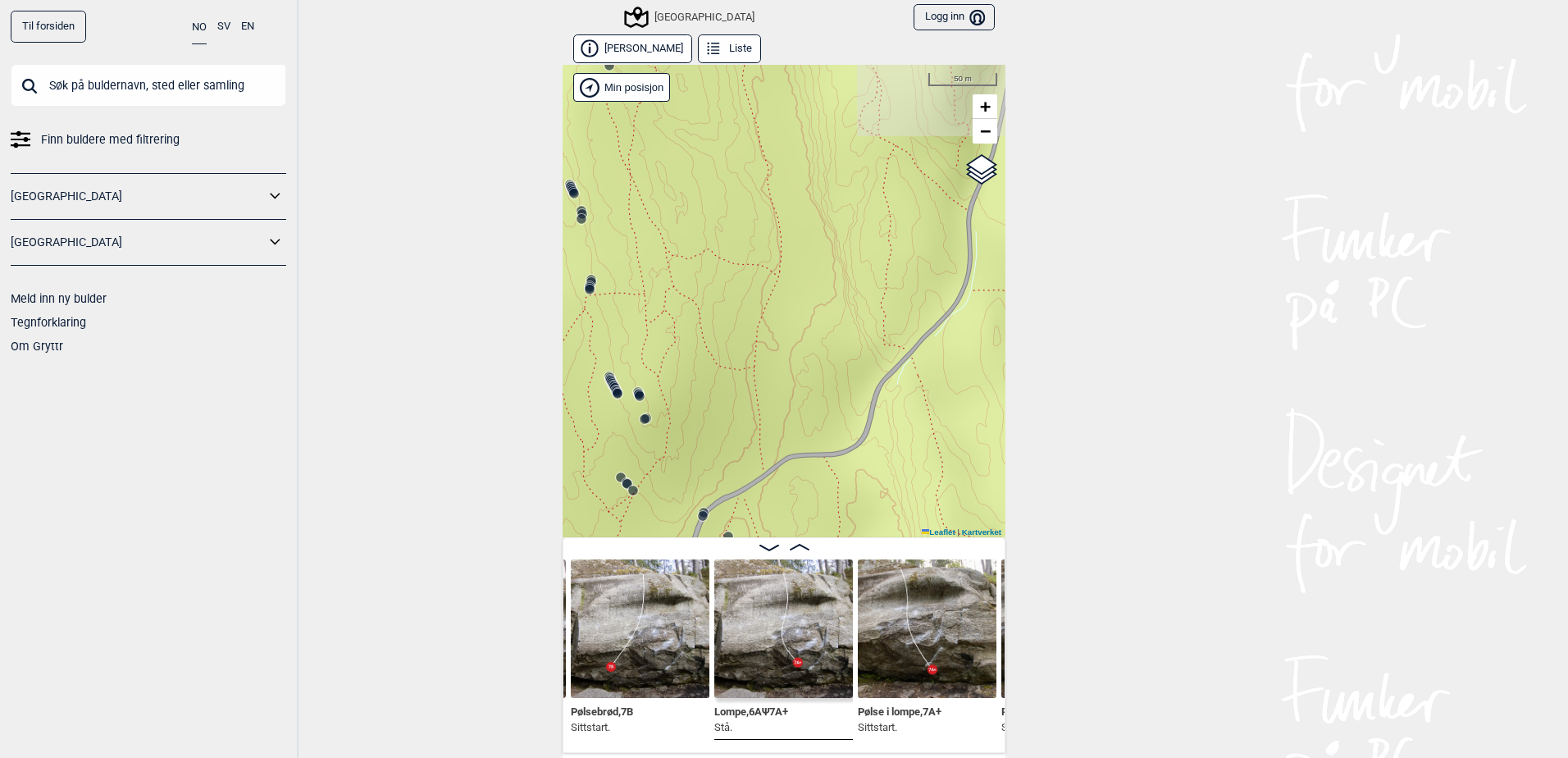
drag, startPoint x: 801, startPoint y: 379, endPoint x: 795, endPoint y: 555, distance: 176.1
click at [795, 555] on div "[PERSON_NAME] Liste Speidersteinen Barnehageveggen Cowboyveggen Bølerveggen [GE…" at bounding box center [784, 394] width 443 height 719
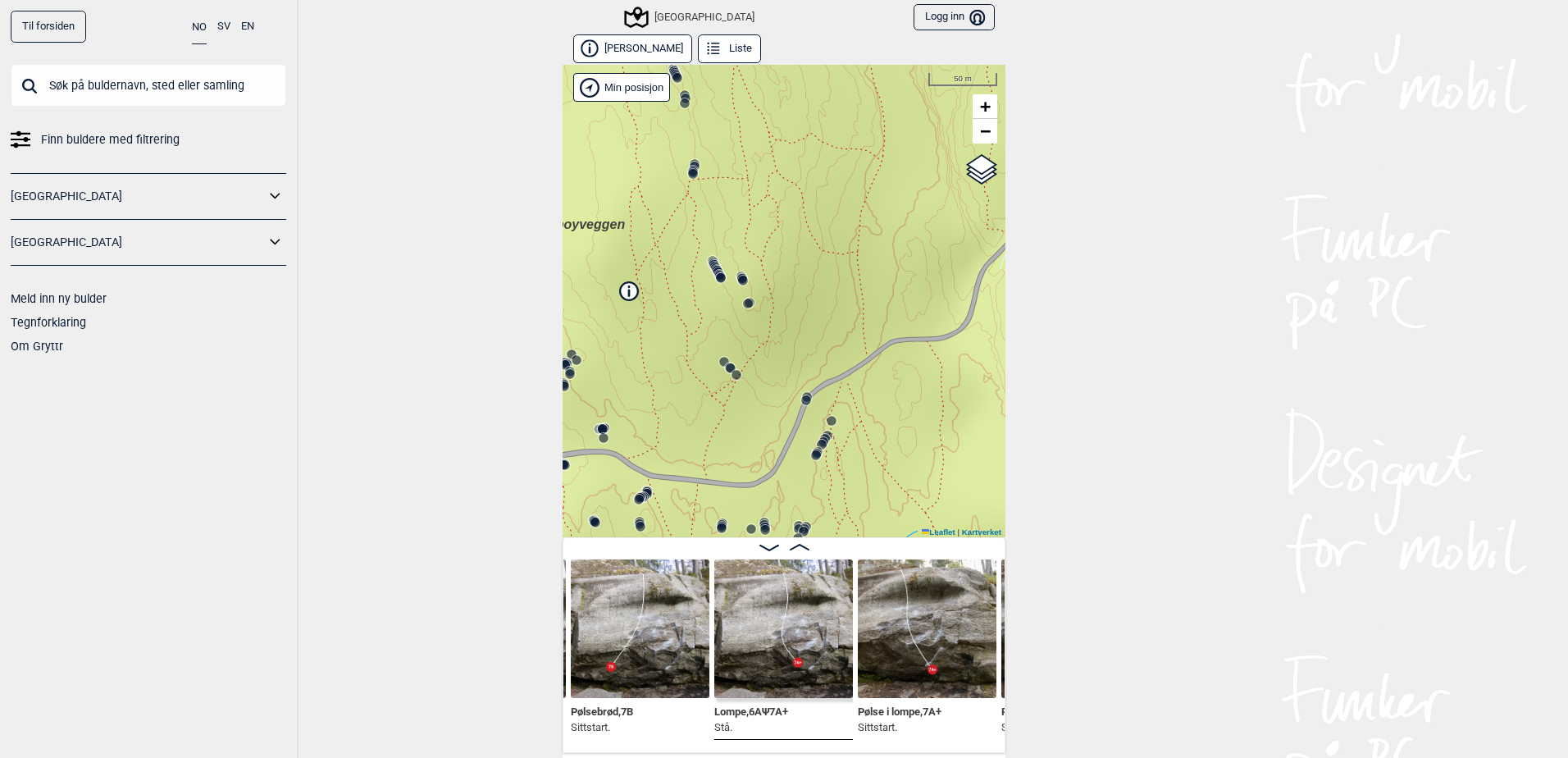
drag, startPoint x: 804, startPoint y: 370, endPoint x: 923, endPoint y: 166, distance: 236.2
click at [922, 174] on div "Speidersteinen Barnehageveggen Cowboyveggen Bølerveggen [GEOGRAPHIC_DATA]" at bounding box center [784, 300] width 443 height 472
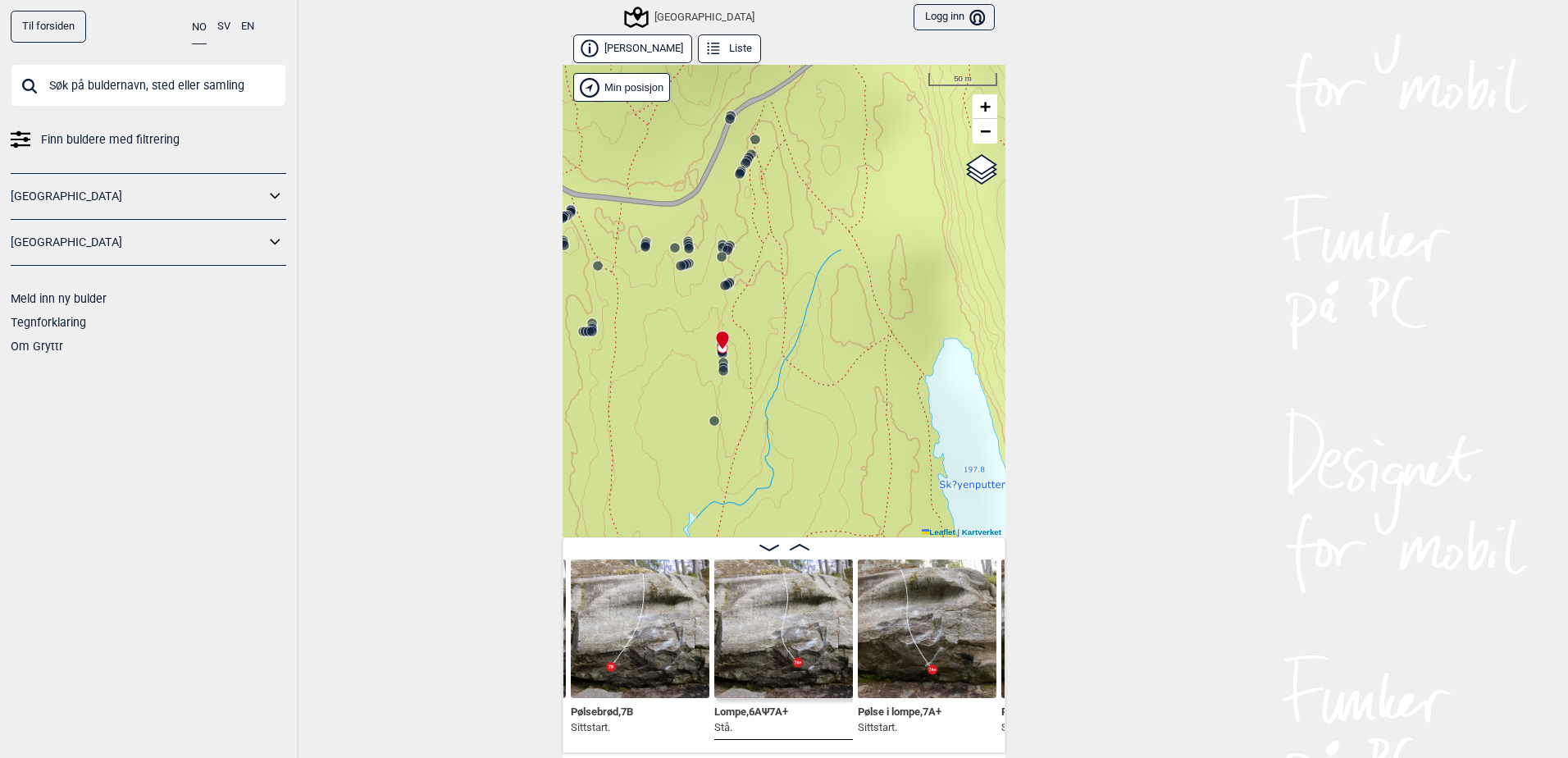
drag, startPoint x: 916, startPoint y: 298, endPoint x: 831, endPoint y: 129, distance: 189.2
click at [832, 132] on div "Speidersteinen Barnehageveggen Cowboyveggen Bølerveggen [GEOGRAPHIC_DATA]" at bounding box center [784, 300] width 443 height 472
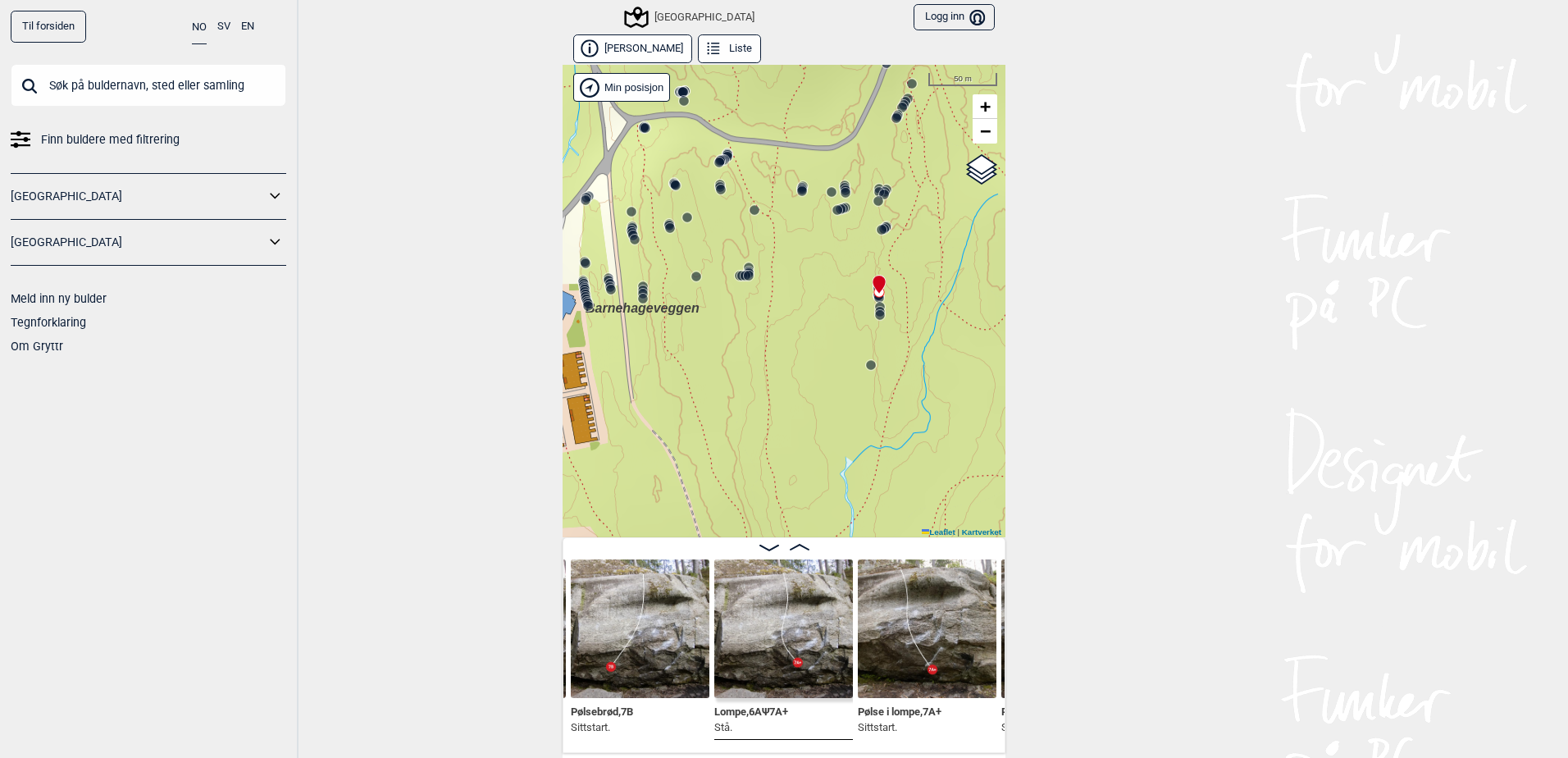
drag, startPoint x: 812, startPoint y: 291, endPoint x: 956, endPoint y: 223, distance: 159.2
click at [956, 223] on div "Speidersteinen Barnehageveggen Cowboyveggen Bølerveggen [GEOGRAPHIC_DATA]" at bounding box center [784, 300] width 443 height 472
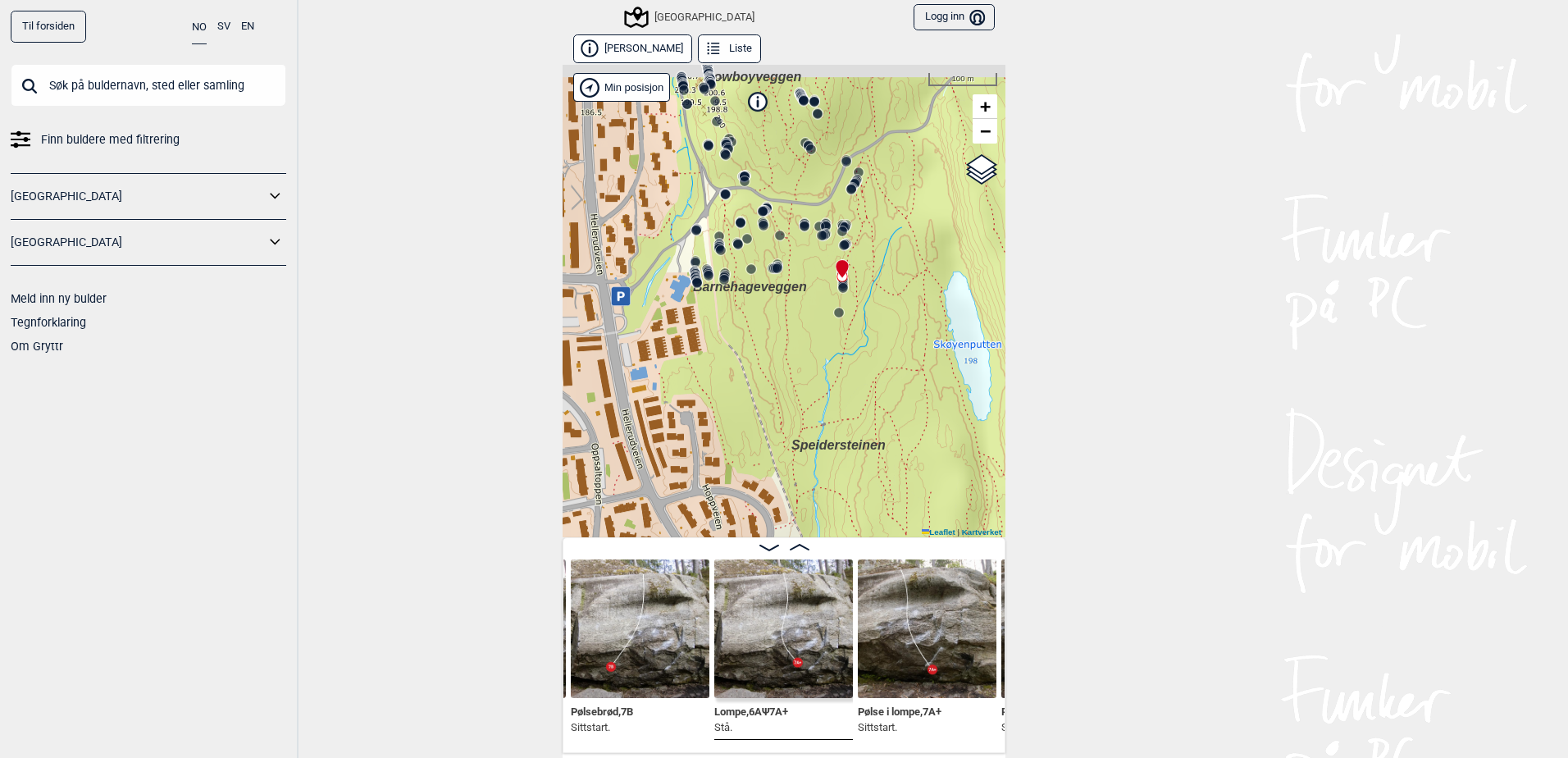
drag, startPoint x: 906, startPoint y: 301, endPoint x: 823, endPoint y: 337, distance: 90.5
click at [824, 337] on div "Speidersteinen Barnehageveggen Cowboyveggen Bølerveggen [GEOGRAPHIC_DATA]" at bounding box center [784, 300] width 443 height 472
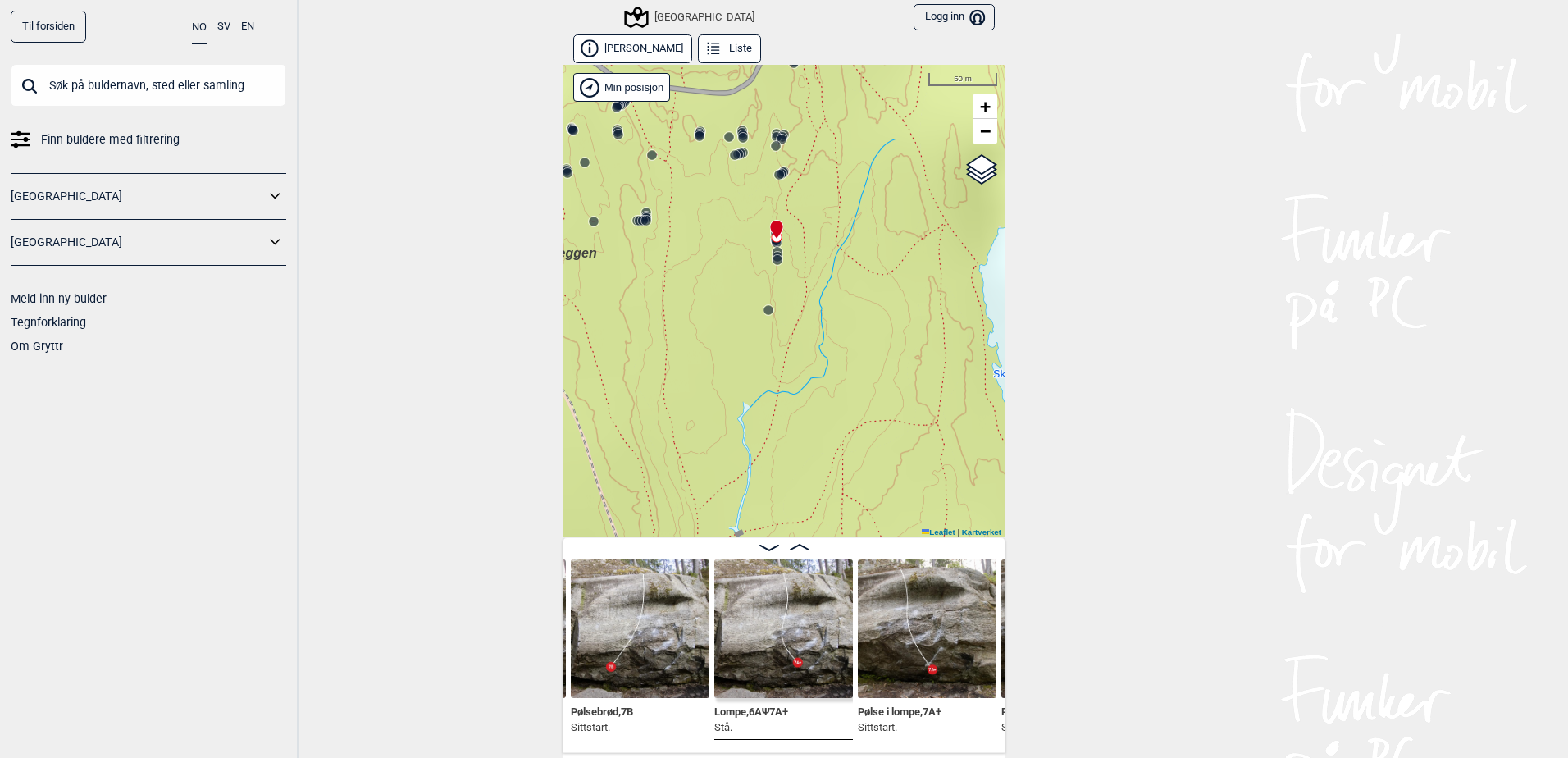
drag, startPoint x: 855, startPoint y: 219, endPoint x: 856, endPoint y: 162, distance: 57.0
click at [856, 162] on div "Speidersteinen Barnehageveggen Cowboyveggen Bølerveggen [GEOGRAPHIC_DATA]" at bounding box center [784, 300] width 443 height 472
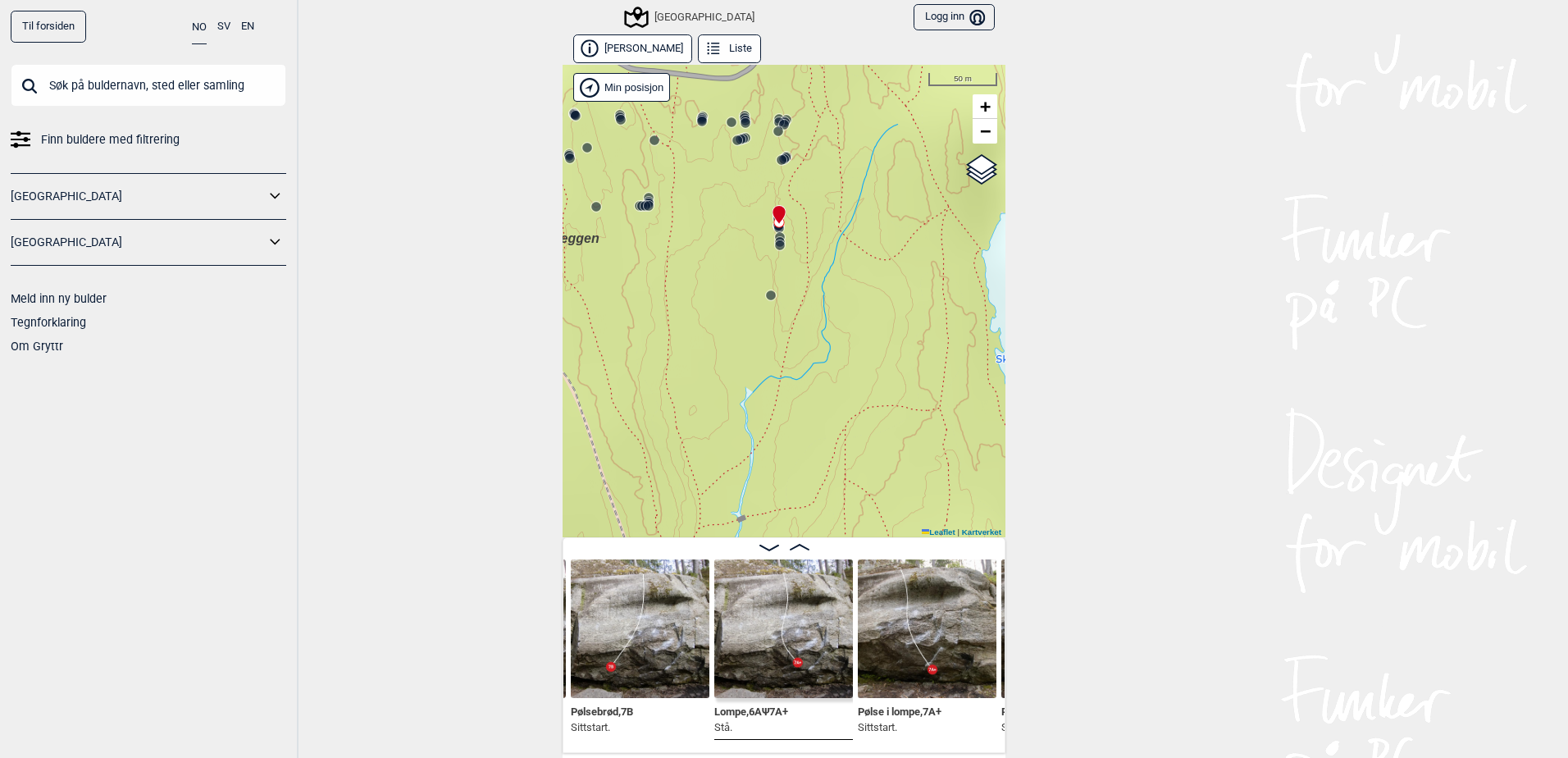
drag, startPoint x: 847, startPoint y: 320, endPoint x: 848, endPoint y: 347, distance: 27.0
click at [848, 347] on div "Speidersteinen Barnehageveggen Cowboyveggen Bølerveggen [GEOGRAPHIC_DATA]" at bounding box center [784, 300] width 443 height 472
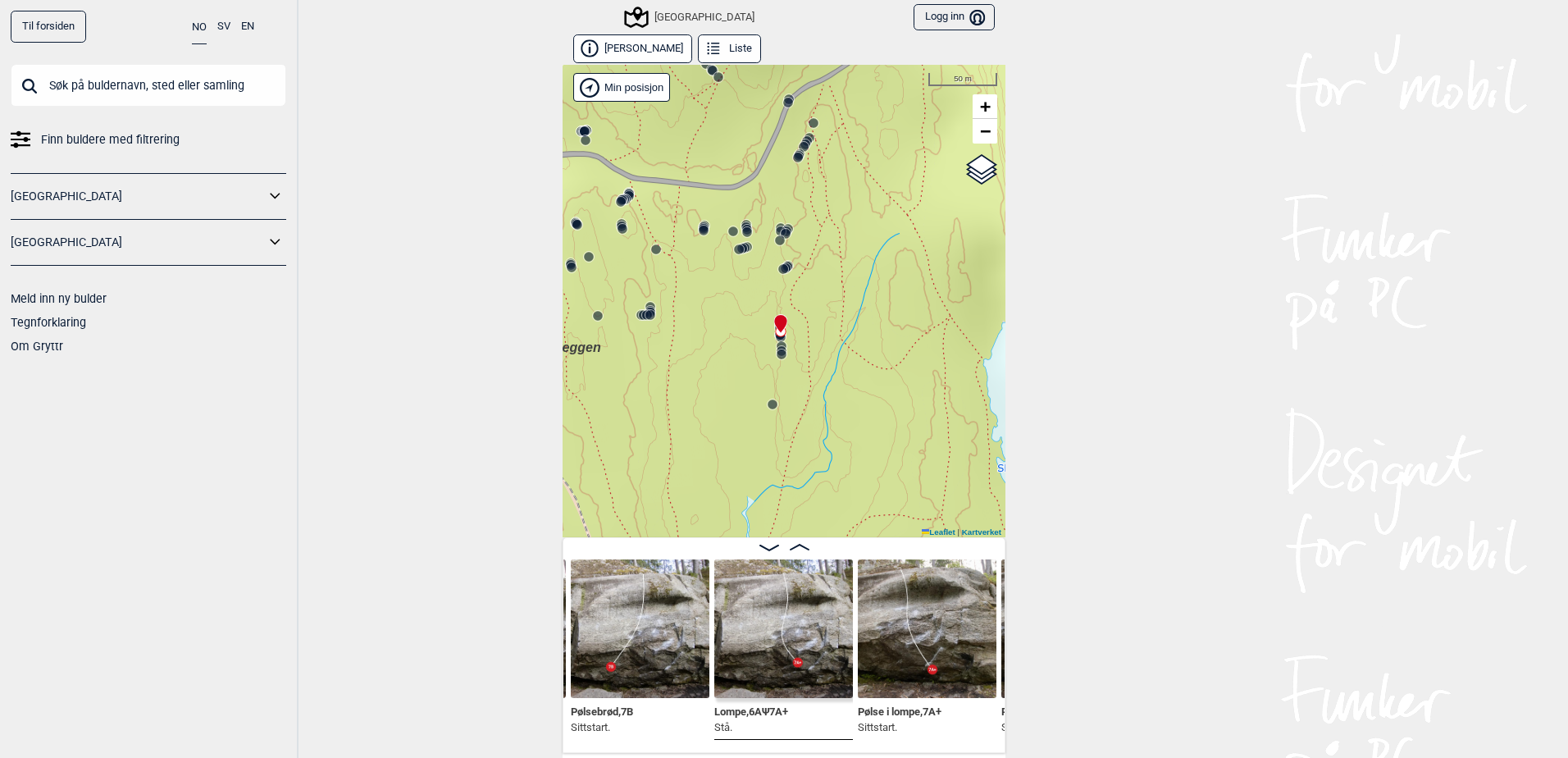
drag, startPoint x: 804, startPoint y: 276, endPoint x: 804, endPoint y: 368, distance: 92.0
click at [804, 368] on div "Speidersteinen Barnehageveggen Cowboyveggen Bølerveggen [GEOGRAPHIC_DATA]" at bounding box center [784, 300] width 443 height 472
click at [800, 148] on circle at bounding box center [803, 148] width 10 height 10
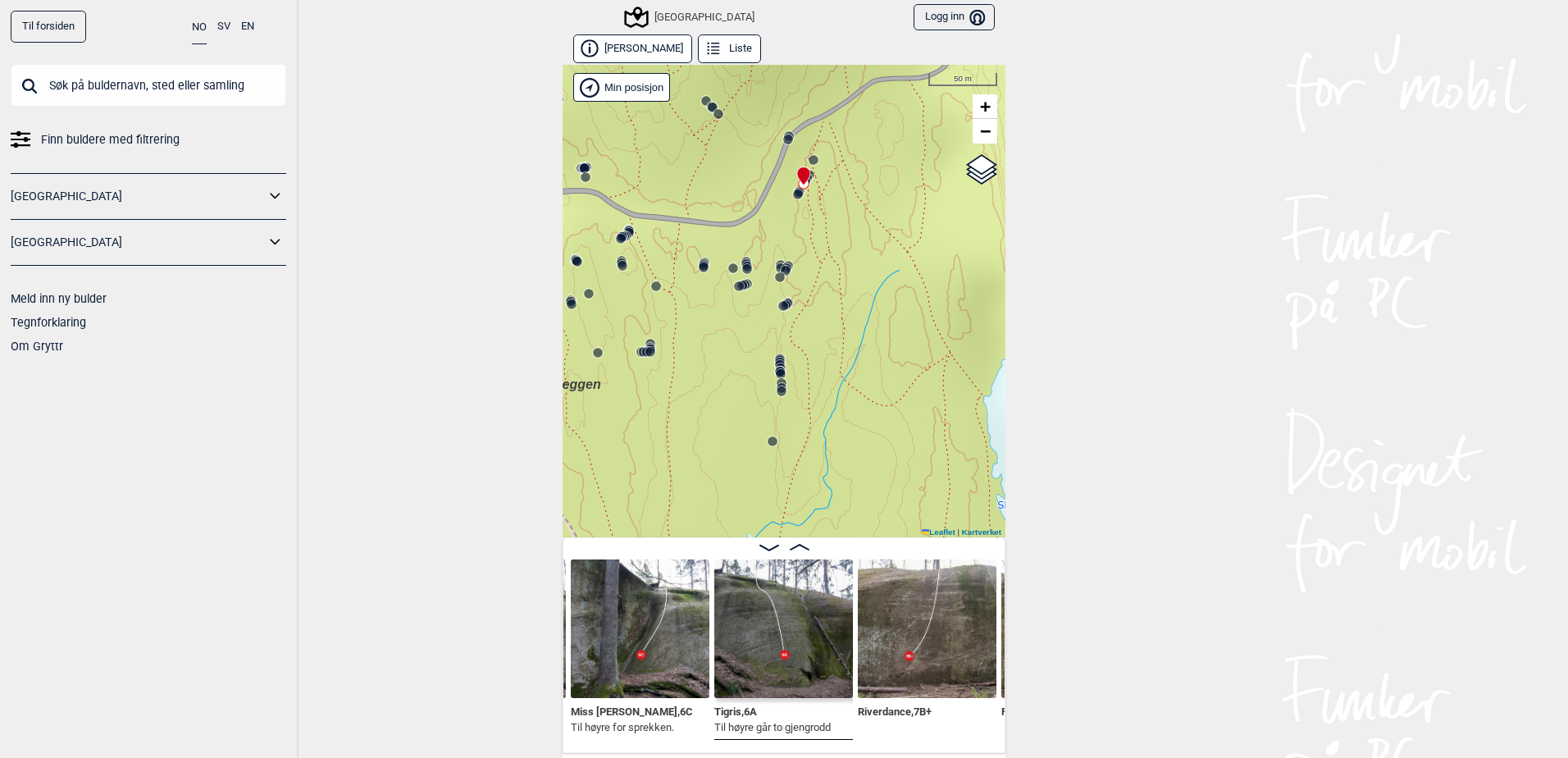
click at [795, 194] on circle at bounding box center [798, 194] width 10 height 10
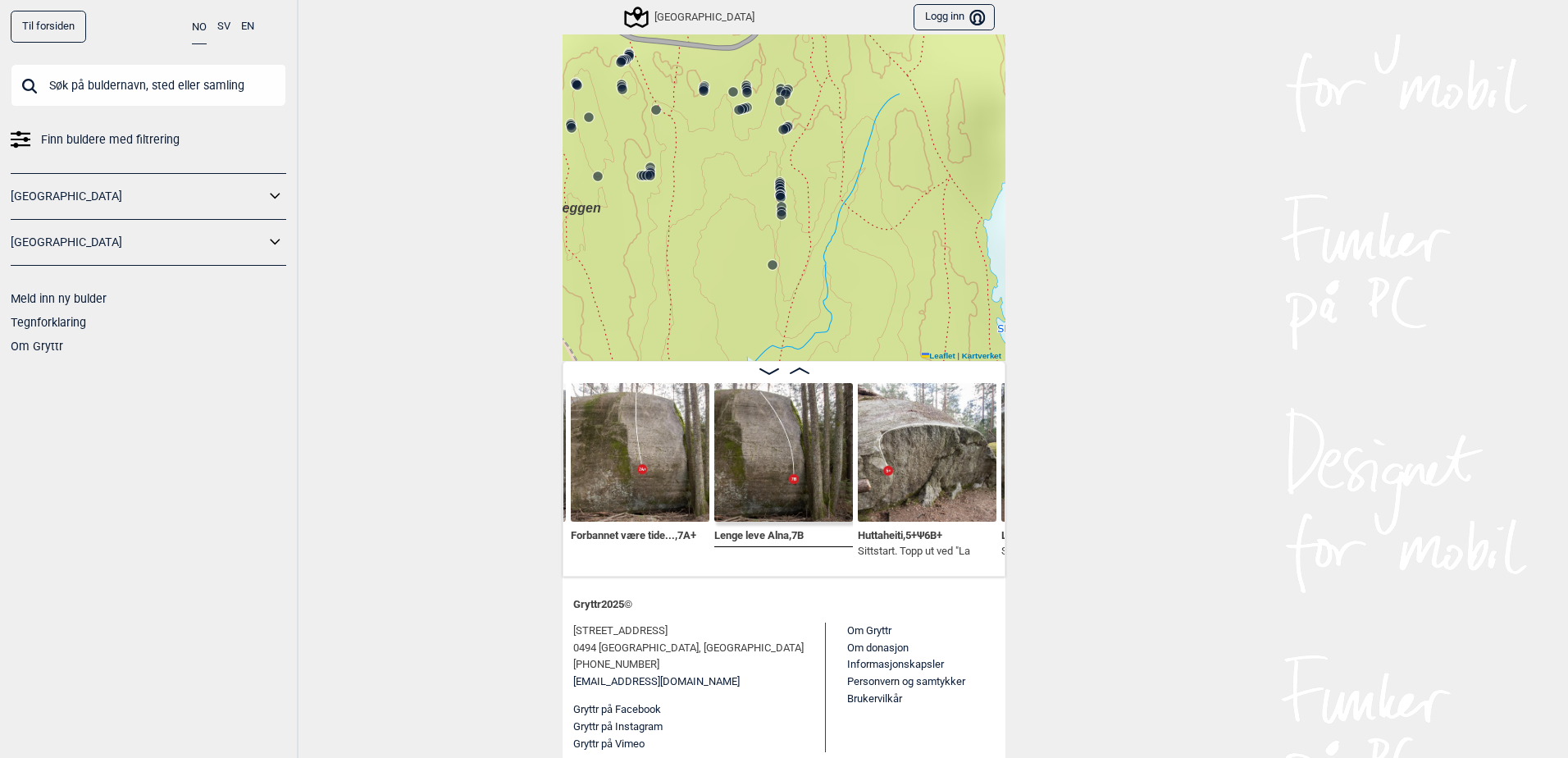
scroll to position [182, 0]
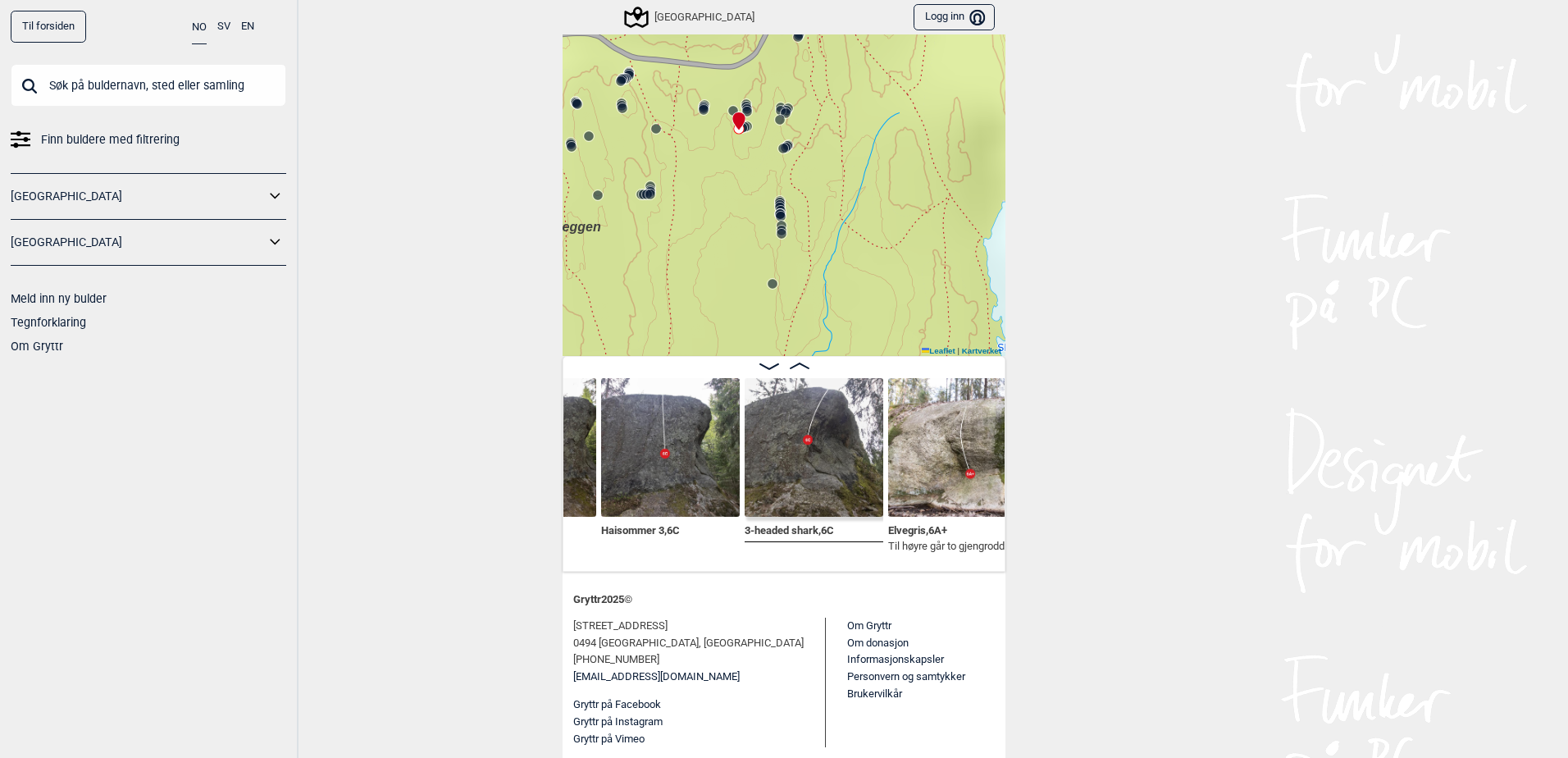
scroll to position [0, 39870]
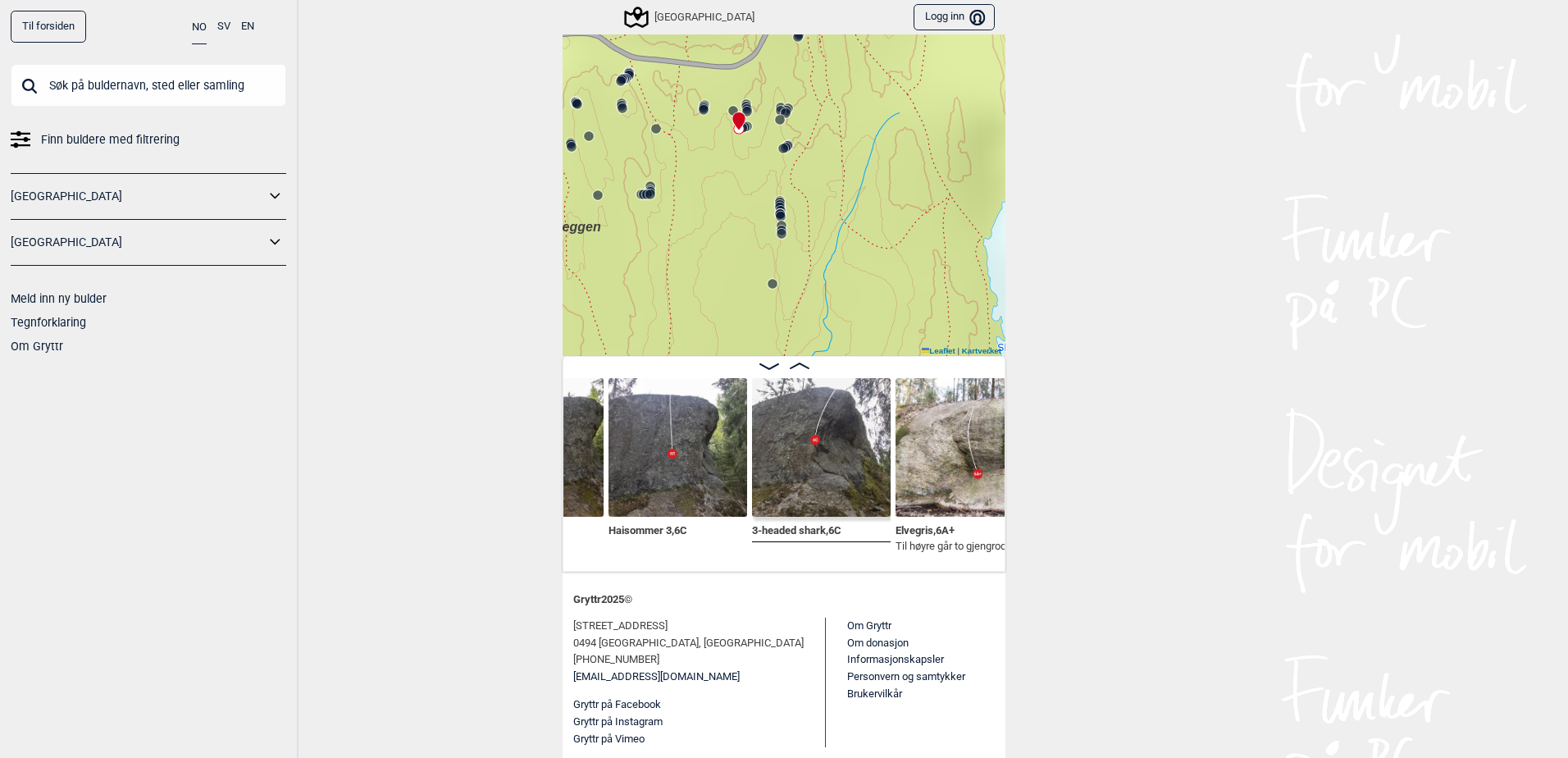
click at [981, 547] on p "Til høyre går to gjengrodd" at bounding box center [954, 546] width 116 height 16
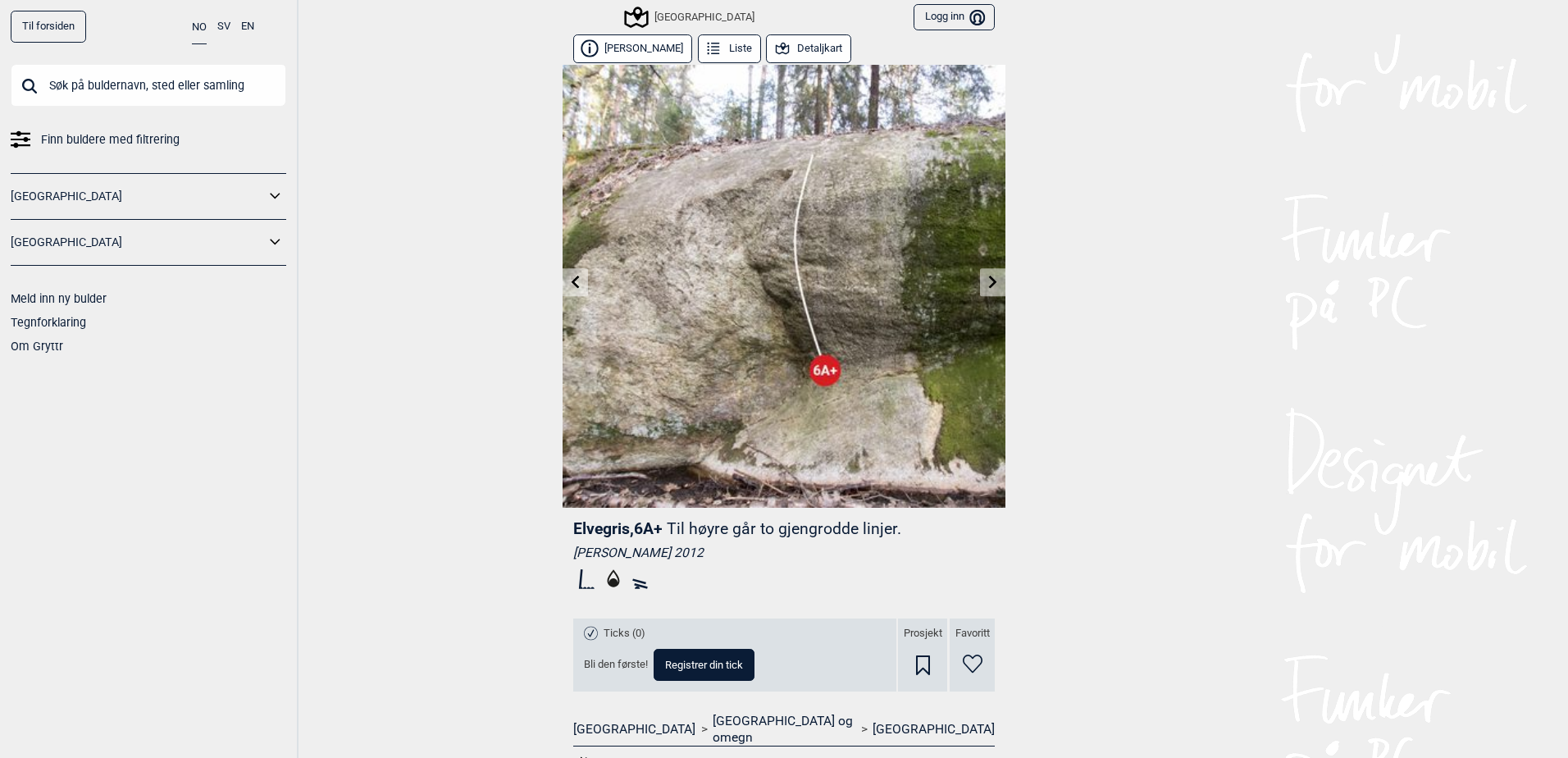
click at [721, 46] on button "Liste" at bounding box center [730, 49] width 64 height 29
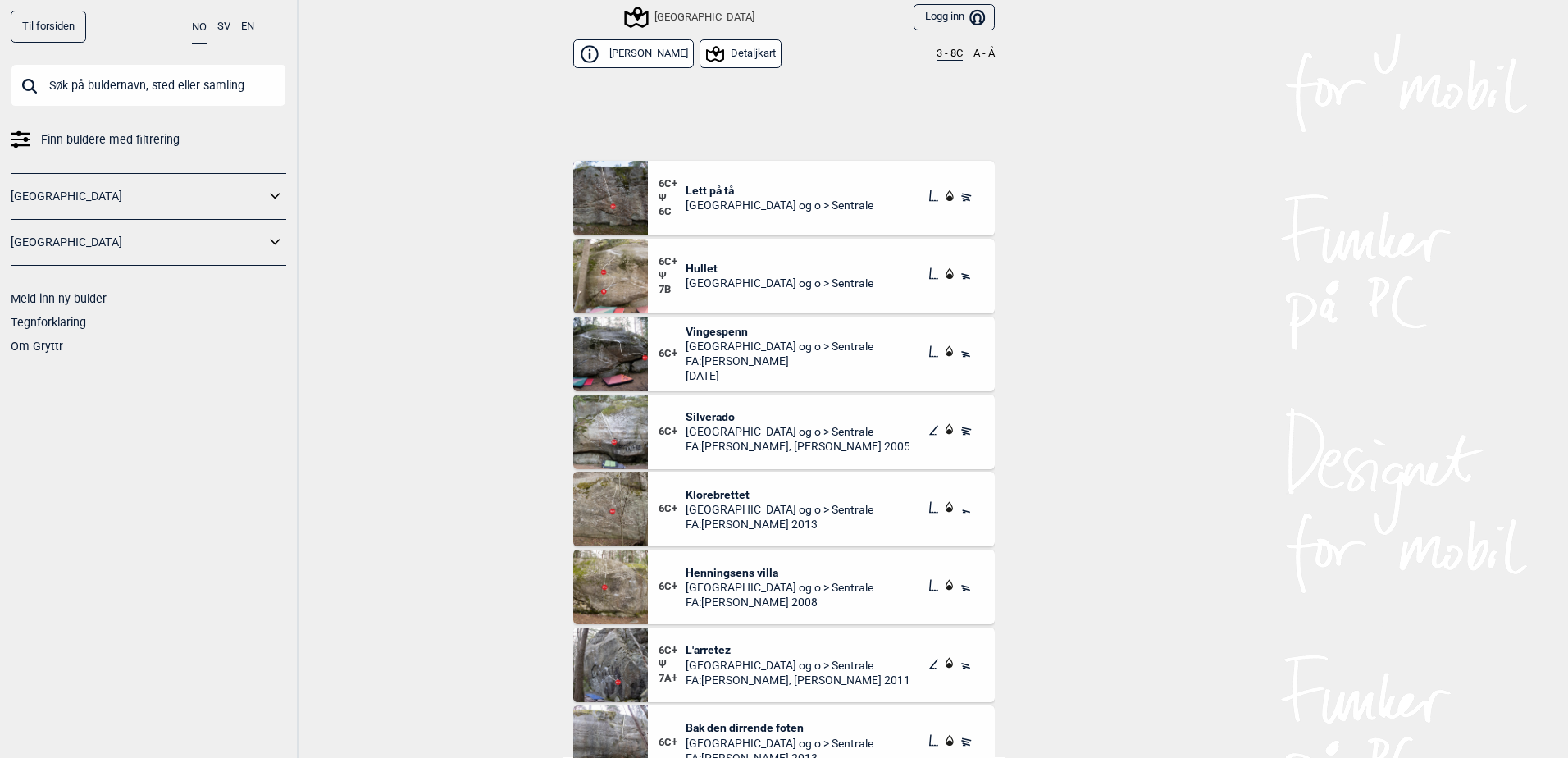
scroll to position [20260, 0]
